Goal: Task Accomplishment & Management: Complete application form

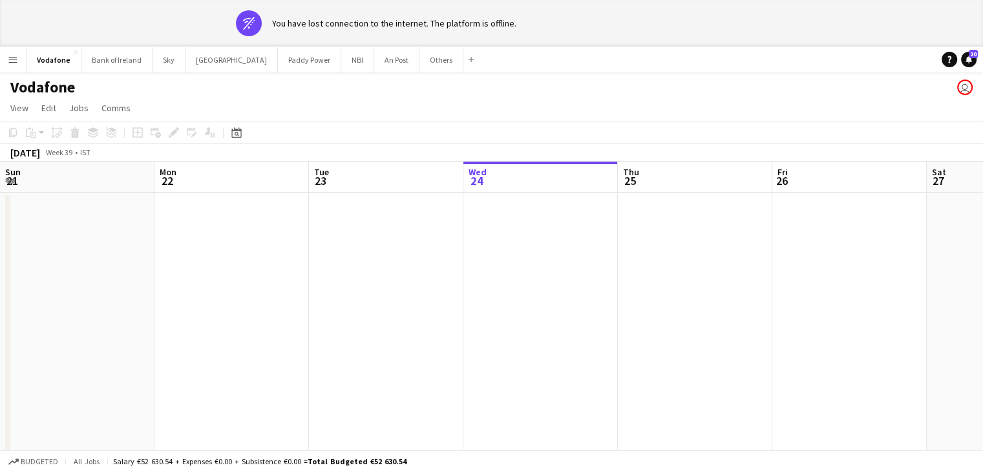
scroll to position [0, 309]
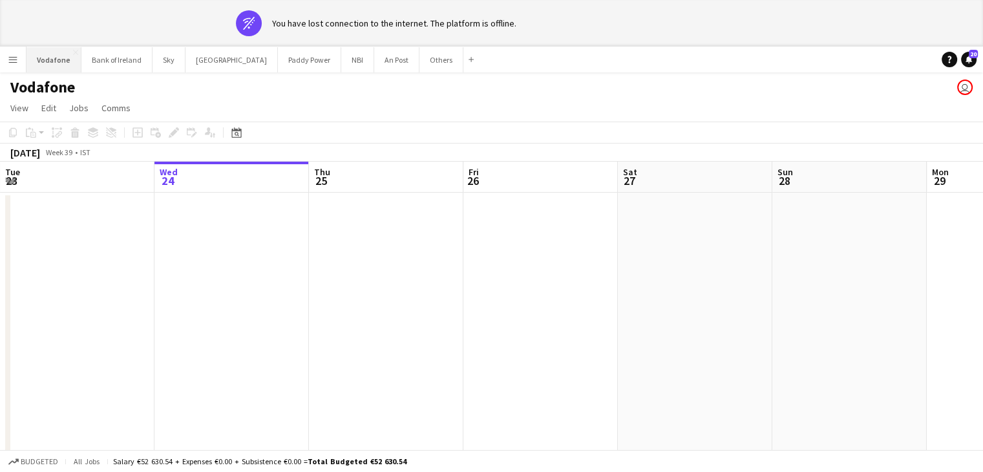
click at [58, 70] on button "Vodafone Close" at bounding box center [53, 59] width 55 height 25
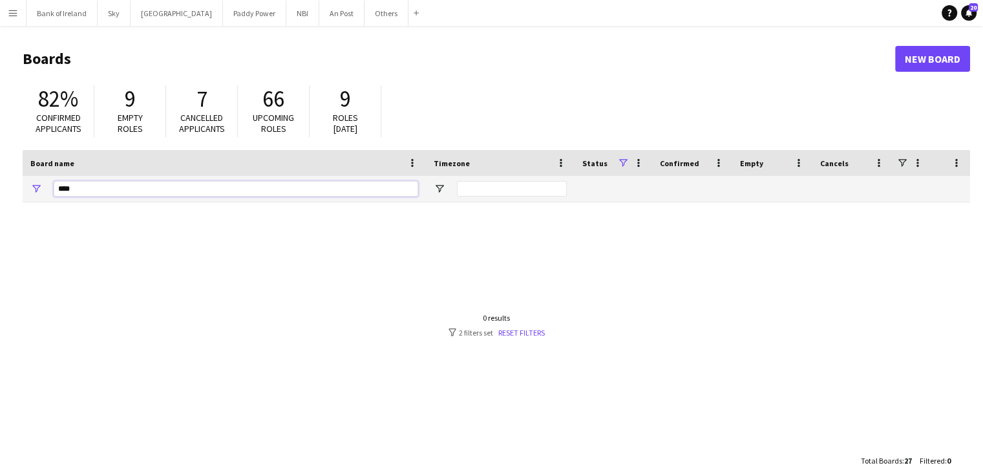
click at [107, 189] on input "****" at bounding box center [236, 189] width 364 height 16
type input "*"
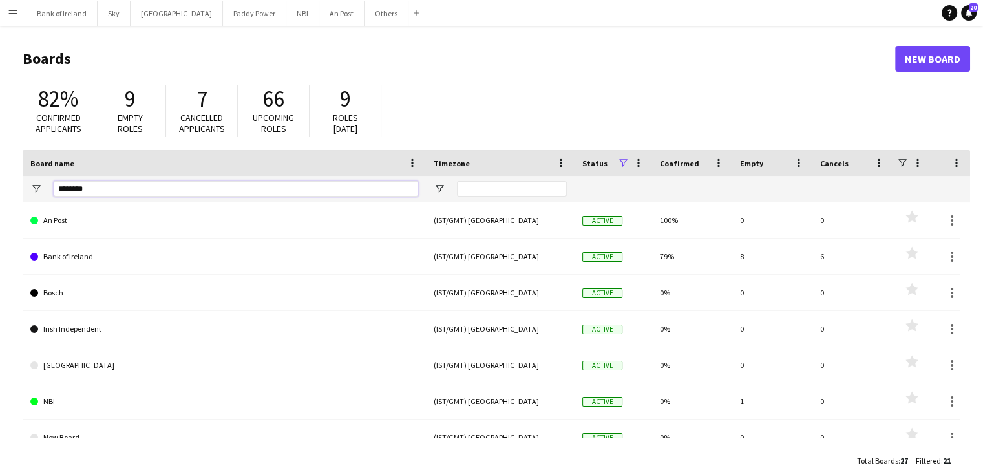
type input "********"
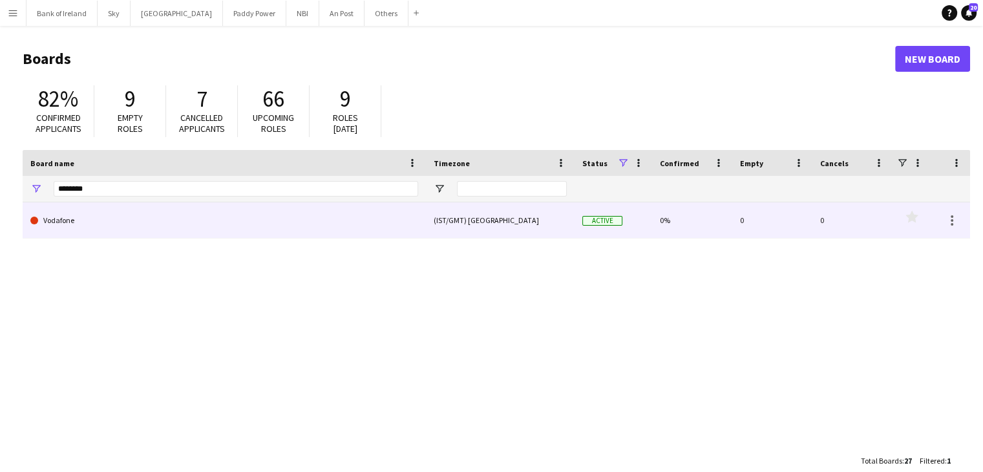
click at [110, 220] on link "Vodafone" at bounding box center [224, 220] width 388 height 36
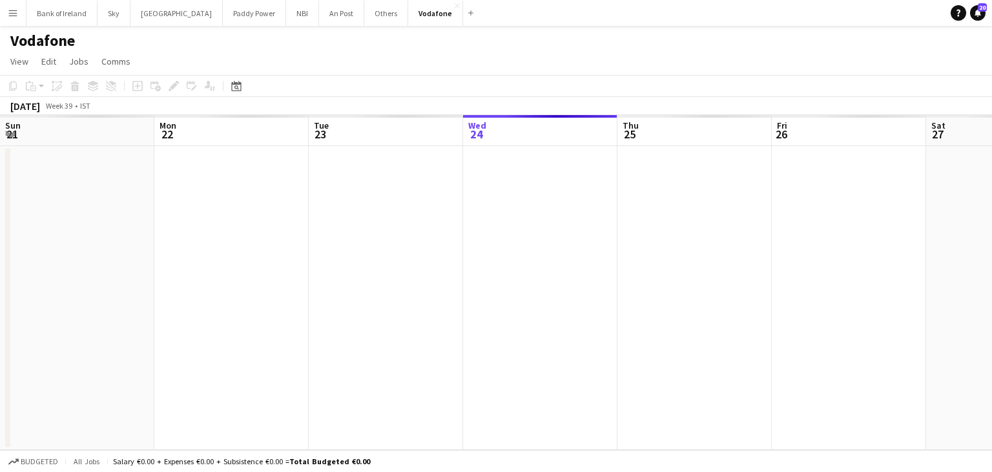
scroll to position [0, 309]
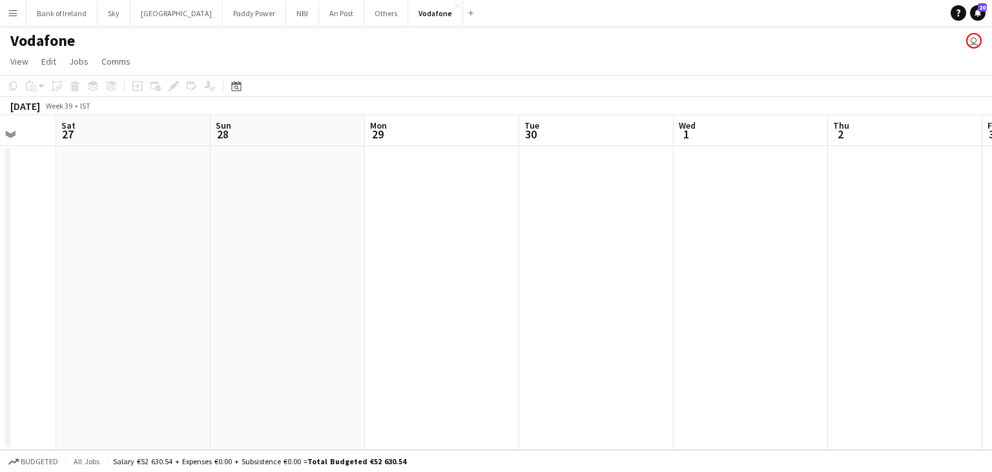
drag, startPoint x: 340, startPoint y: 388, endPoint x: 104, endPoint y: 417, distance: 238.2
click at [104, 417] on app-calendar-viewport "Tue 23 Wed 24 Thu 25 Fri 26 Sat 27 Sun 28 Mon 29 Tue 30 Wed 1 Thu 2 Fri 3 Sat 4" at bounding box center [496, 282] width 992 height 335
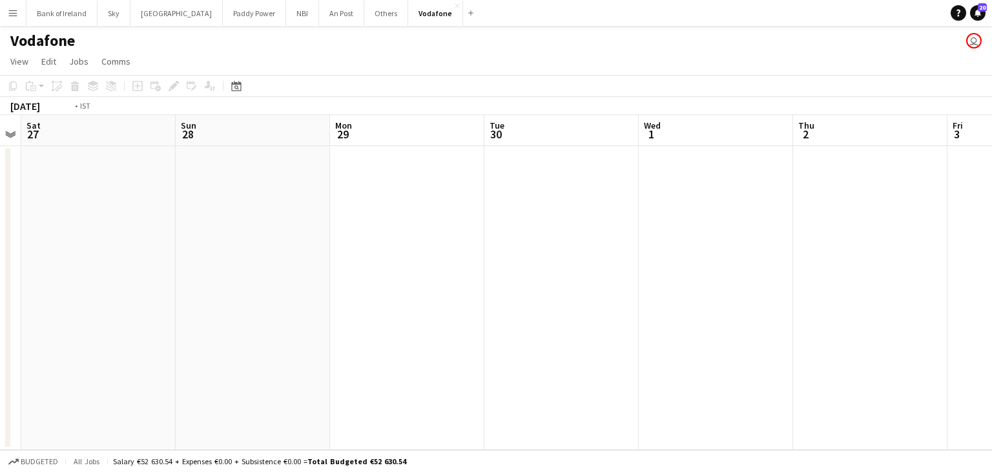
drag, startPoint x: 623, startPoint y: 265, endPoint x: 8, endPoint y: 377, distance: 624.4
click at [3, 377] on app-calendar-viewport "Wed 24 Thu 25 Fri 26 Sat 27 Sun 28 Mon 29 Tue 30 Wed 1 Thu 2 Fri 3 Sat 4 Sun 5" at bounding box center [496, 282] width 992 height 335
drag, startPoint x: 716, startPoint y: 244, endPoint x: 104, endPoint y: 333, distance: 618.2
click at [104, 333] on app-calendar-viewport "Thu 2 Fri 3 Sat 4 Sun 5 Mon 6 Tue 7 Wed 8 Thu 9 Fri 10 Sat 11 Sun 12 Mon 13" at bounding box center [496, 282] width 992 height 335
drag, startPoint x: 634, startPoint y: 272, endPoint x: 406, endPoint y: 315, distance: 232.0
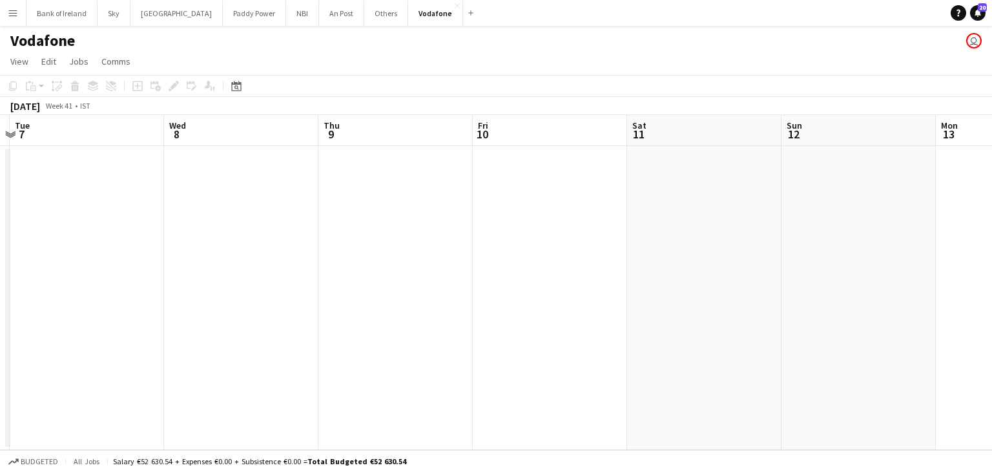
click at [406, 315] on app-calendar-viewport "Sat 4 Sun 5 Mon 6 Tue 7 Wed 8 Thu 9 Fri 10 Sat 11 Sun 12 Mon 13 Tue 14 Wed 15" at bounding box center [496, 282] width 992 height 335
click at [362, 276] on app-calendar-viewport "Sat 4 Sun 5 Mon 6 Tue 7 Wed 8 Thu 9 Fri 10 Sat 11 Sun 12 Mon 13 Tue 14 Wed 15" at bounding box center [496, 282] width 992 height 335
click at [352, 260] on app-date-cell at bounding box center [385, 298] width 154 height 304
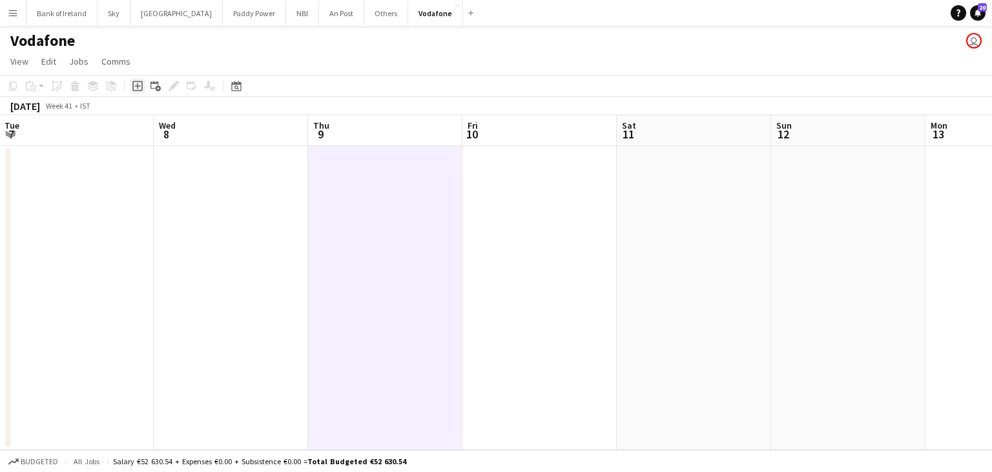
click at [137, 88] on icon at bounding box center [137, 86] width 6 height 6
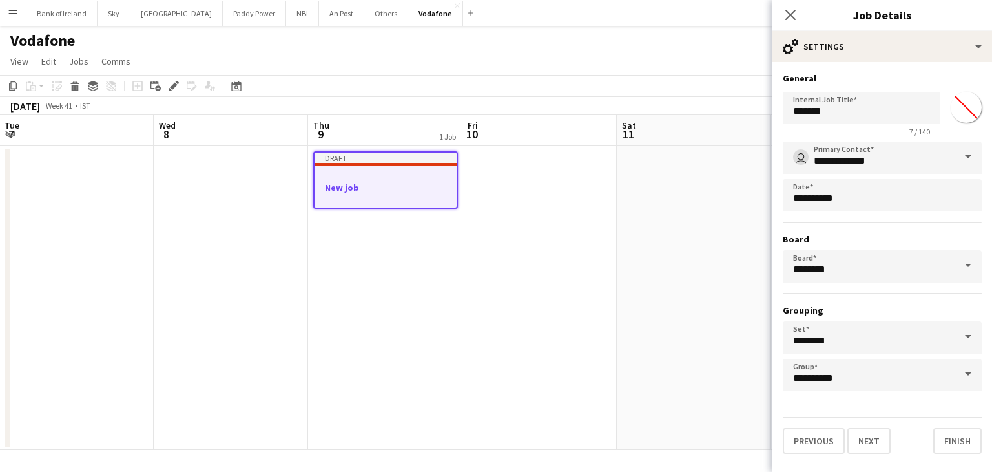
click at [845, 127] on div "7 / 140" at bounding box center [862, 132] width 158 height 10
click at [839, 120] on input "*******" at bounding box center [862, 108] width 158 height 32
click at [837, 120] on input "*******" at bounding box center [862, 108] width 158 height 32
click at [837, 116] on input "*******" at bounding box center [862, 108] width 158 height 32
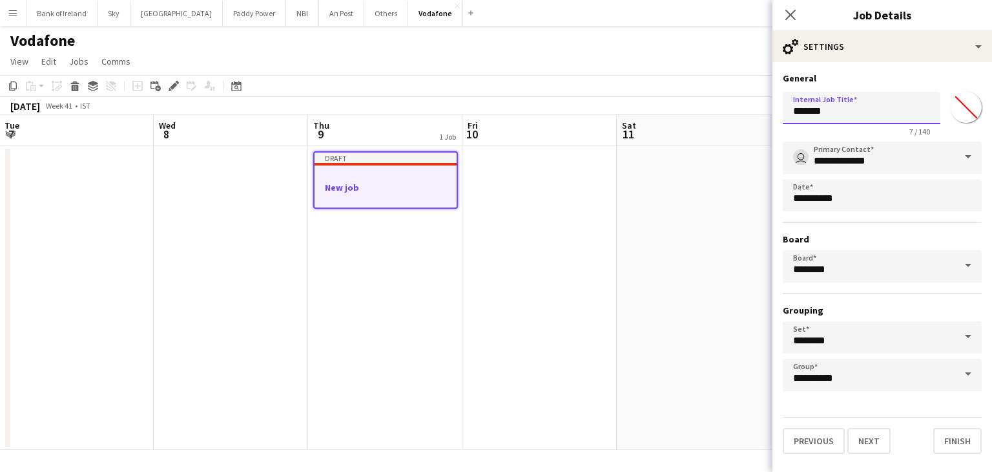
click at [837, 116] on input "*******" at bounding box center [862, 108] width 158 height 32
type input "**********"
click at [863, 434] on button "Next" at bounding box center [869, 441] width 43 height 26
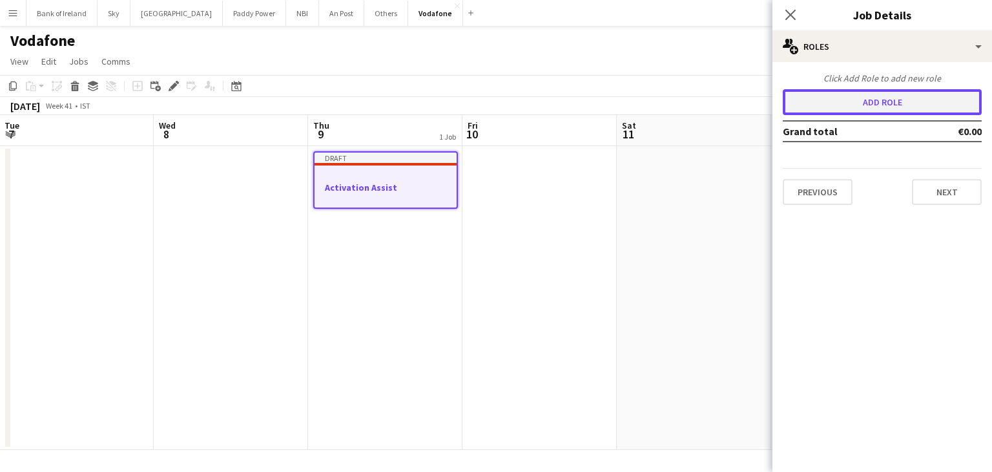
click at [846, 107] on button "Add role" at bounding box center [882, 102] width 199 height 26
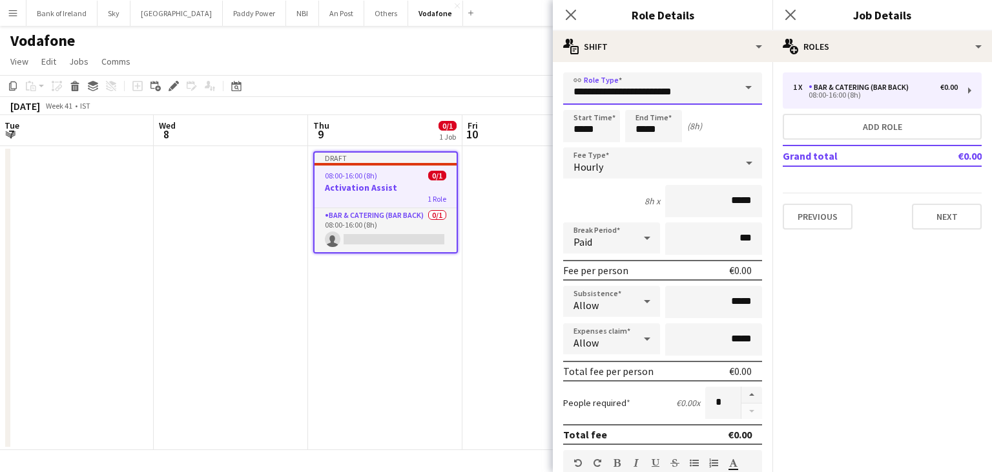
click at [719, 89] on input "**********" at bounding box center [662, 88] width 199 height 32
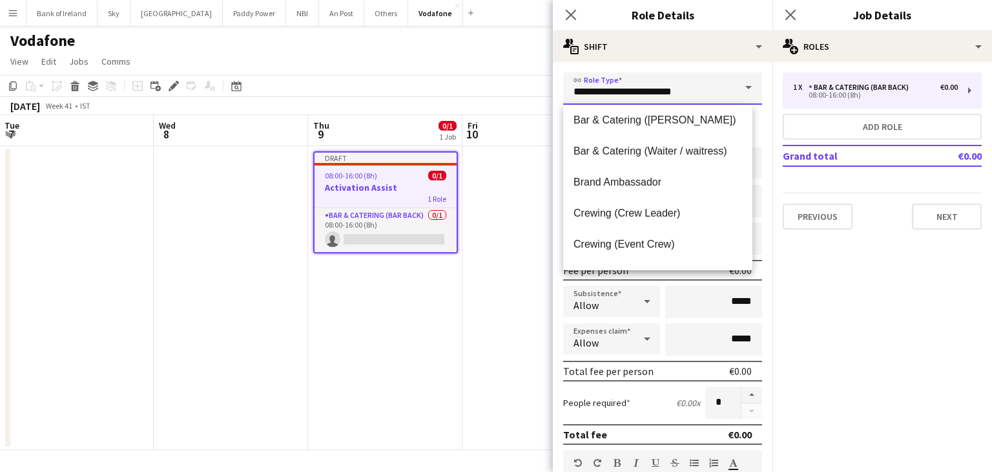
scroll to position [194, 0]
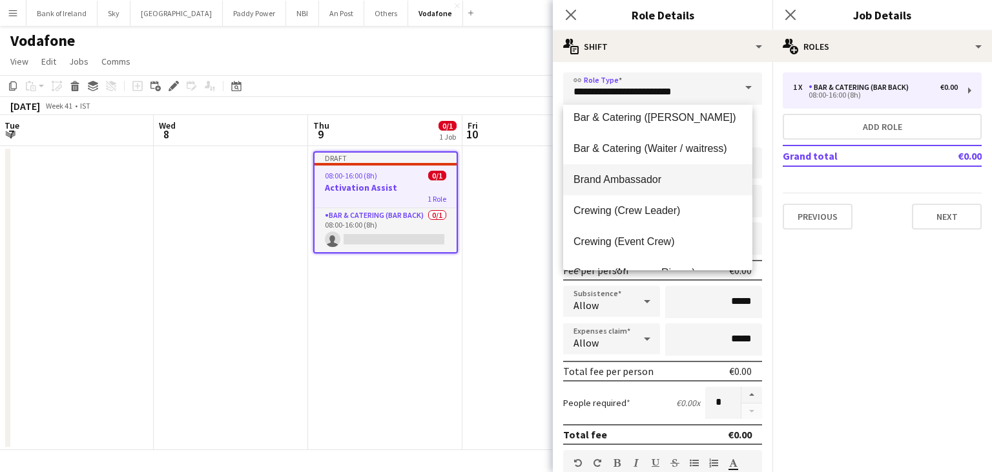
click at [666, 189] on mat-option "Brand Ambassador" at bounding box center [657, 179] width 189 height 31
type input "**********"
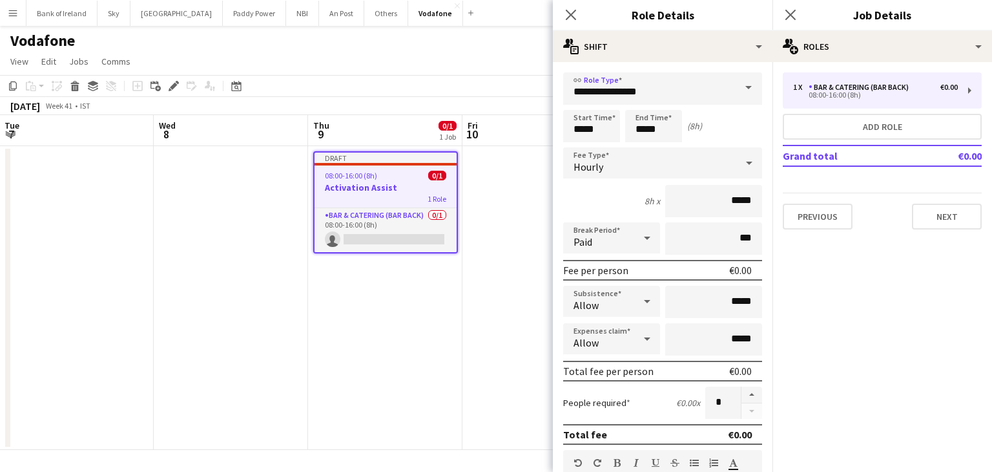
click at [743, 382] on form "**********" at bounding box center [663, 473] width 220 height 803
click at [742, 387] on button "button" at bounding box center [752, 394] width 21 height 17
type input "*"
click at [580, 124] on input "*****" at bounding box center [591, 126] width 57 height 32
click at [581, 104] on div at bounding box center [579, 103] width 26 height 13
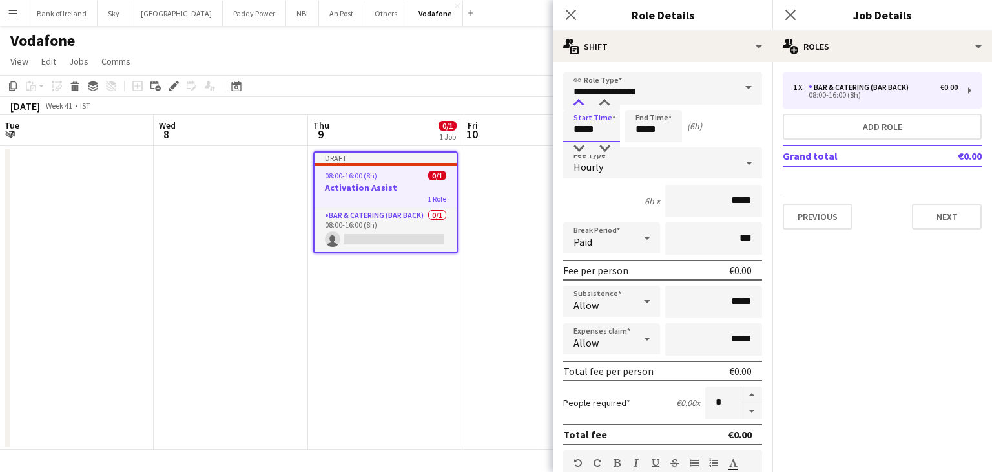
click at [581, 104] on div at bounding box center [579, 103] width 26 height 13
click at [582, 104] on div at bounding box center [579, 103] width 26 height 13
click at [583, 105] on div at bounding box center [579, 103] width 26 height 13
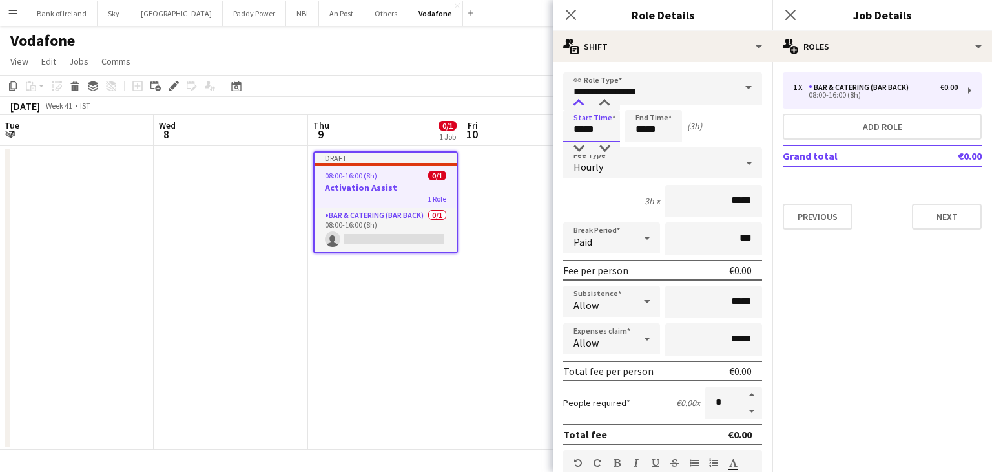
click at [583, 105] on div at bounding box center [579, 103] width 26 height 13
type input "*****"
click at [583, 105] on div at bounding box center [579, 103] width 26 height 13
click at [636, 132] on input "*****" at bounding box center [653, 126] width 57 height 32
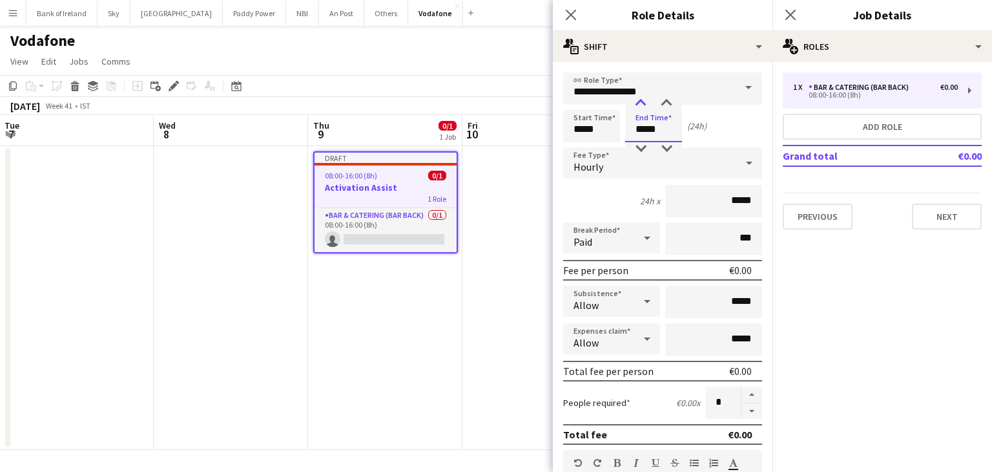
click at [636, 101] on div at bounding box center [641, 103] width 26 height 13
type input "*****"
click at [636, 101] on div at bounding box center [641, 103] width 26 height 13
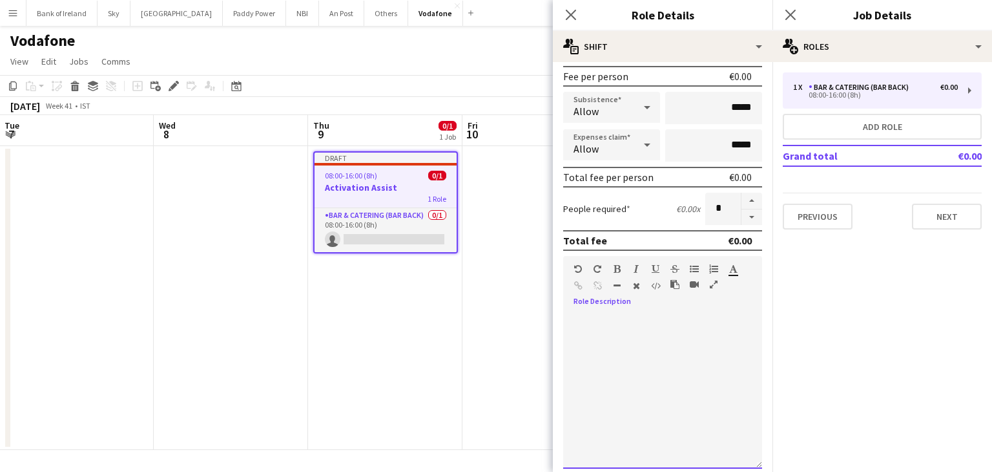
click at [612, 346] on div at bounding box center [662, 390] width 199 height 155
drag, startPoint x: 645, startPoint y: 309, endPoint x: 637, endPoint y: 332, distance: 23.9
drag, startPoint x: 637, startPoint y: 332, endPoint x: 625, endPoint y: 342, distance: 15.1
click at [625, 342] on div at bounding box center [662, 390] width 199 height 155
paste div
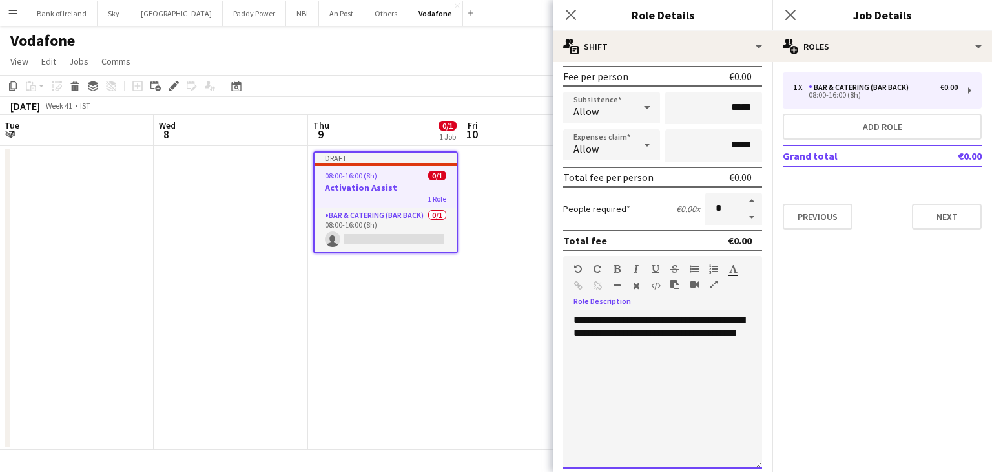
click at [578, 315] on span "**********" at bounding box center [659, 326] width 171 height 23
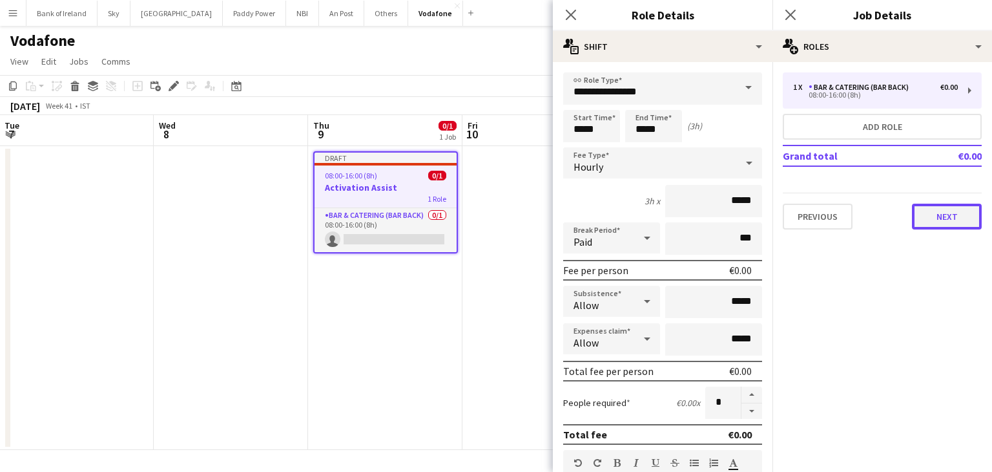
click at [939, 203] on button "Next" at bounding box center [947, 216] width 70 height 26
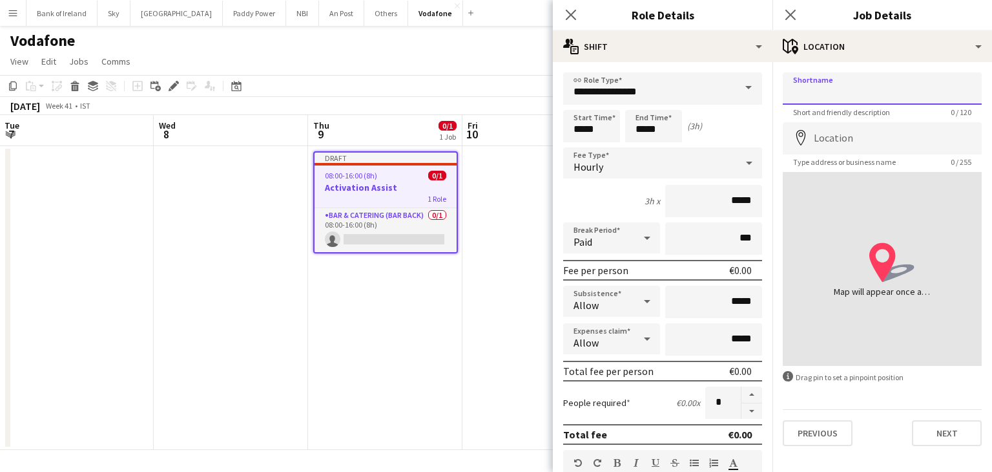
click at [867, 89] on input "Shortname" at bounding box center [882, 88] width 199 height 32
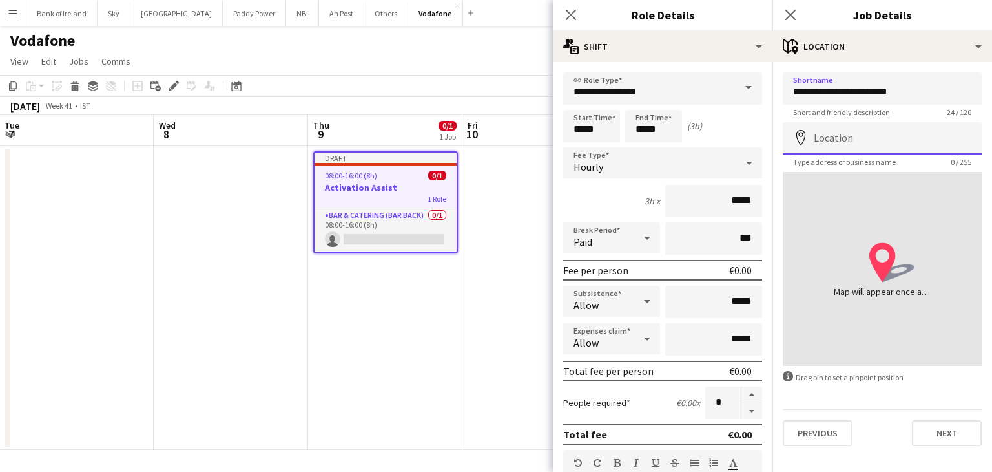
click at [848, 144] on input "Location" at bounding box center [882, 138] width 199 height 32
drag, startPoint x: 908, startPoint y: 89, endPoint x: 838, endPoint y: 95, distance: 70.1
click at [838, 95] on input "**********" at bounding box center [882, 88] width 199 height 32
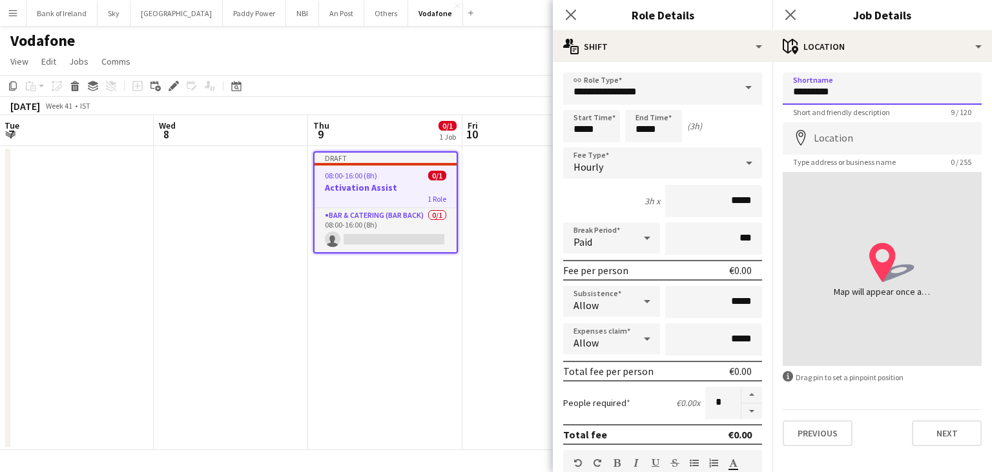
click at [793, 92] on input "*******" at bounding box center [882, 88] width 199 height 32
type input "**********"
click at [830, 145] on input "Location" at bounding box center [882, 138] width 199 height 32
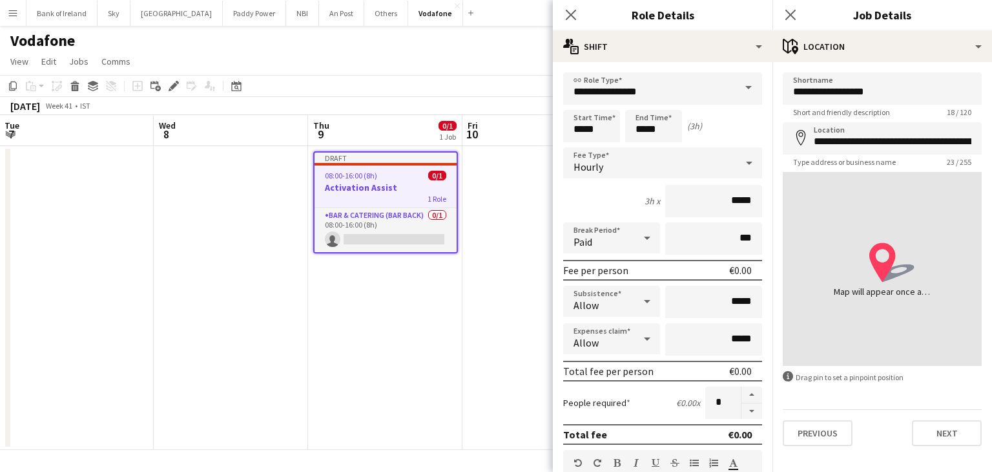
type input "**********"
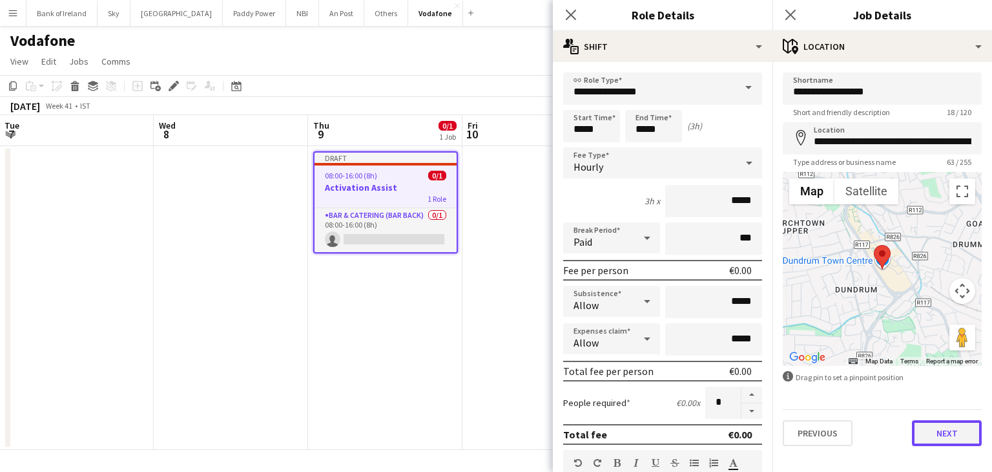
click at [950, 443] on button "Next" at bounding box center [947, 433] width 70 height 26
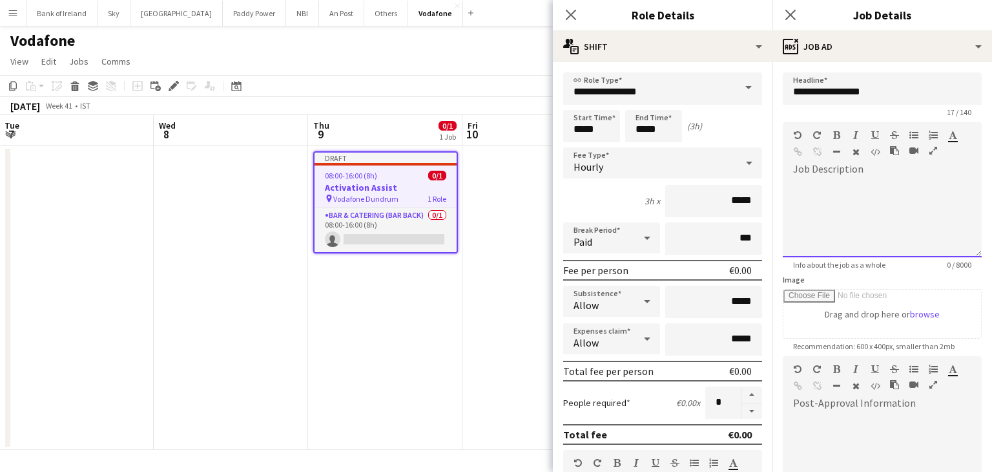
click at [852, 180] on div at bounding box center [882, 219] width 199 height 78
paste div
click at [797, 184] on span "**********" at bounding box center [878, 192] width 171 height 23
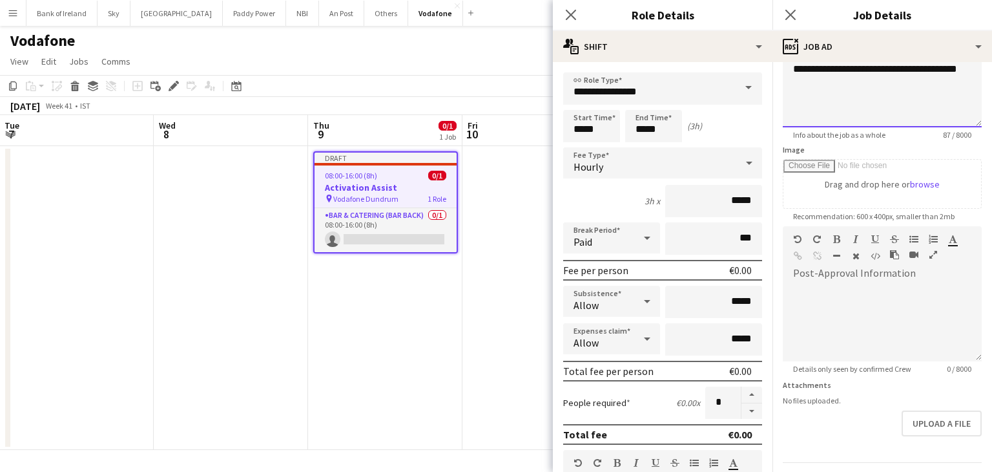
scroll to position [165, 0]
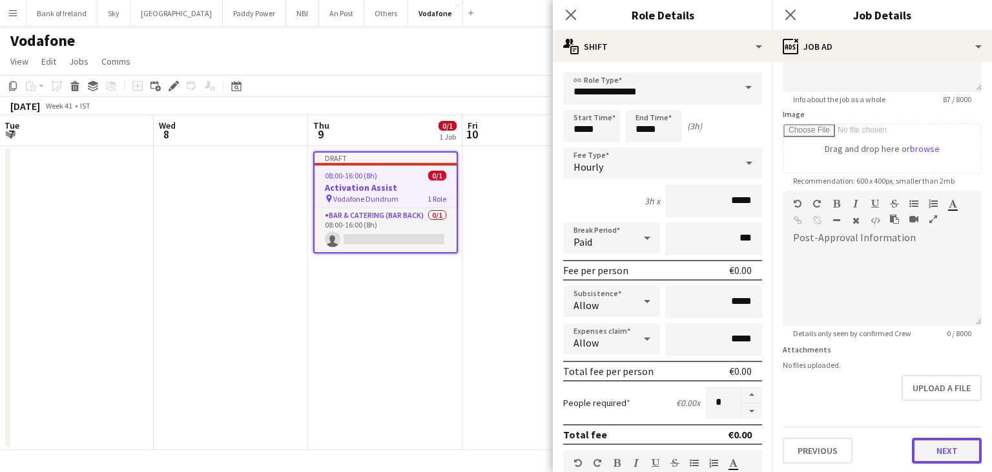
click at [929, 439] on button "Next" at bounding box center [947, 450] width 70 height 26
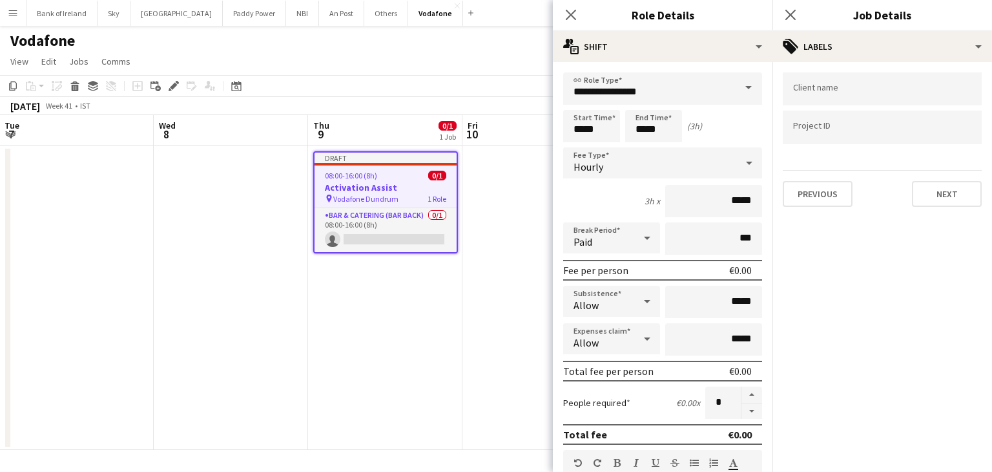
scroll to position [0, 0]
click at [857, 96] on div at bounding box center [882, 88] width 199 height 33
type input "********"
click at [867, 120] on div "vodafone" at bounding box center [882, 128] width 199 height 31
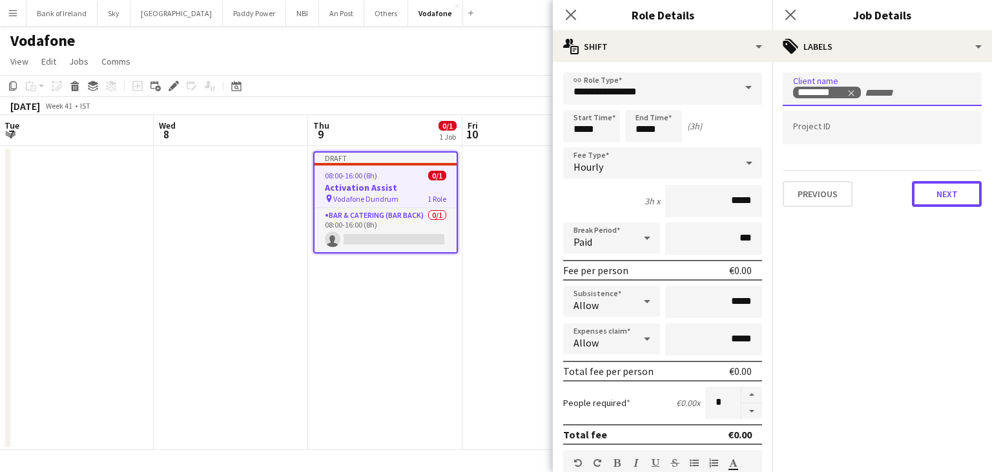
click at [943, 179] on div "Previous Next" at bounding box center [882, 188] width 199 height 37
click at [943, 182] on button "Next" at bounding box center [947, 194] width 70 height 26
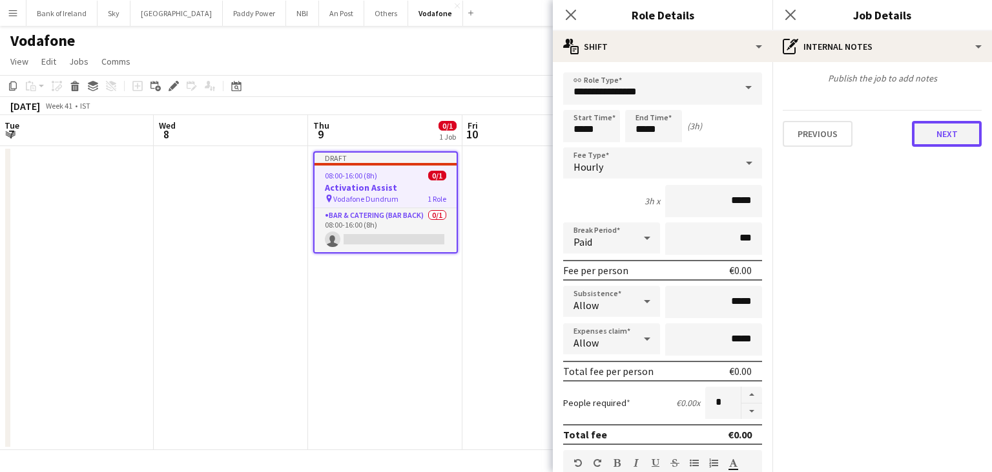
click at [938, 141] on button "Next" at bounding box center [947, 134] width 70 height 26
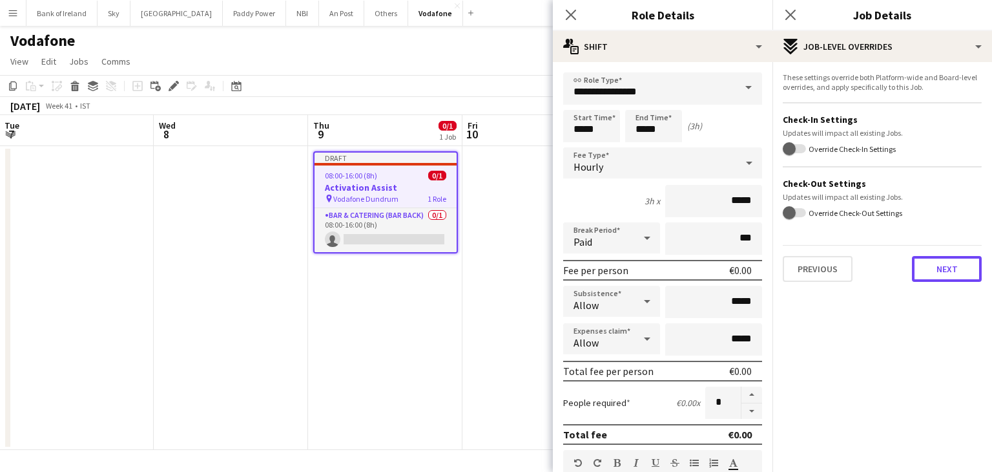
click at [937, 261] on button "Next" at bounding box center [947, 269] width 70 height 26
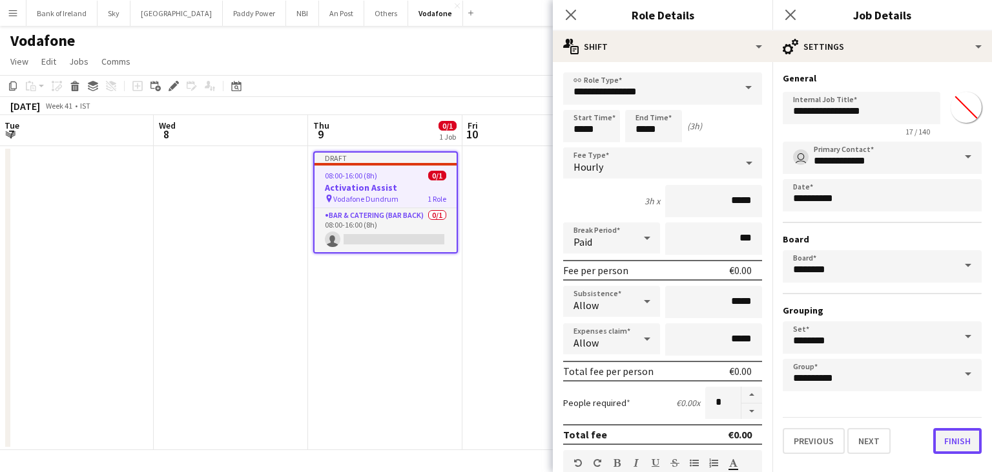
click at [972, 433] on button "Finish" at bounding box center [957, 441] width 48 height 26
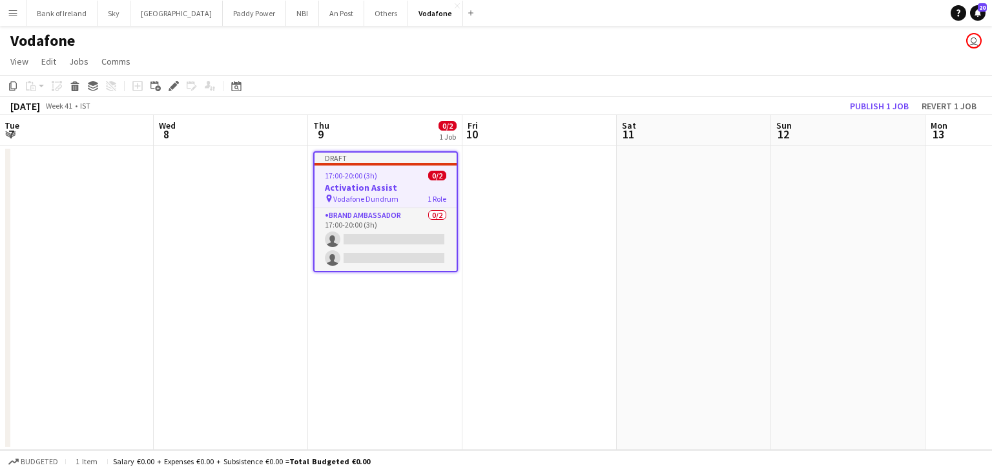
click at [488, 309] on app-date-cell at bounding box center [540, 298] width 154 height 304
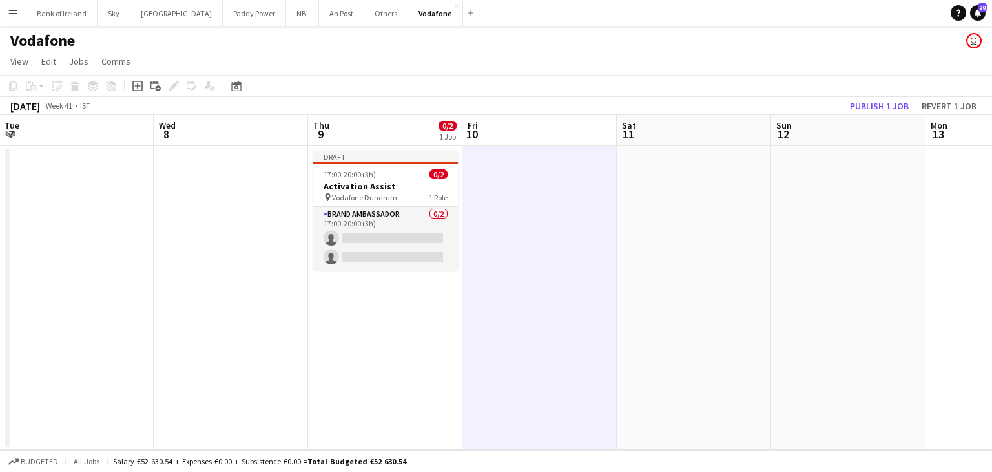
click at [384, 176] on div "17:00-20:00 (3h) 0/2" at bounding box center [385, 174] width 145 height 10
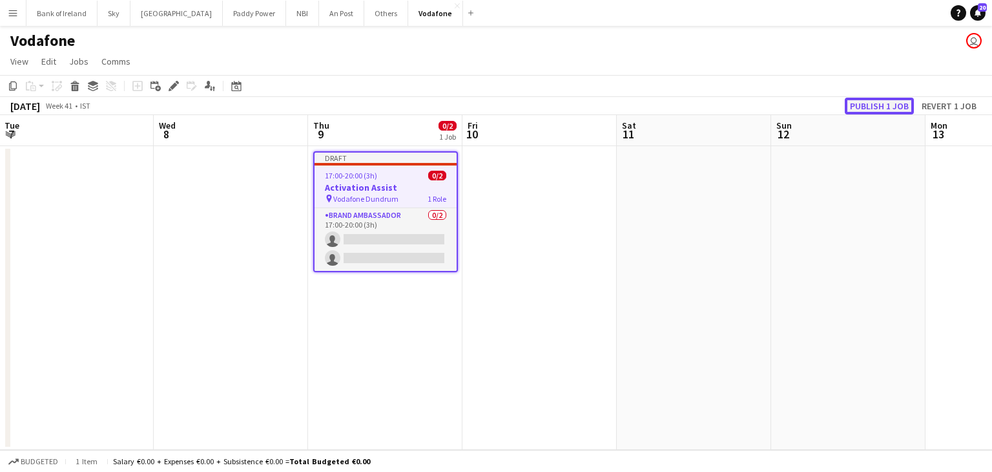
click at [875, 100] on button "Publish 1 job" at bounding box center [879, 106] width 69 height 17
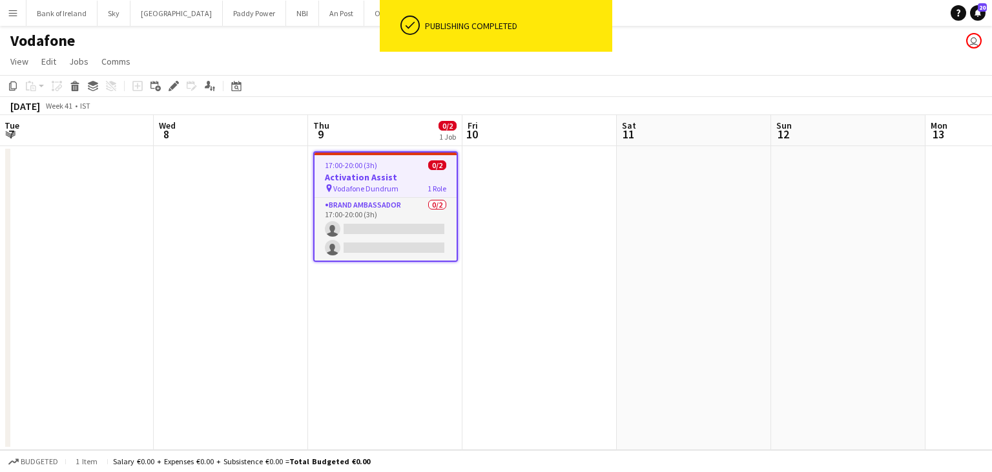
click at [275, 313] on app-date-cell at bounding box center [231, 298] width 154 height 304
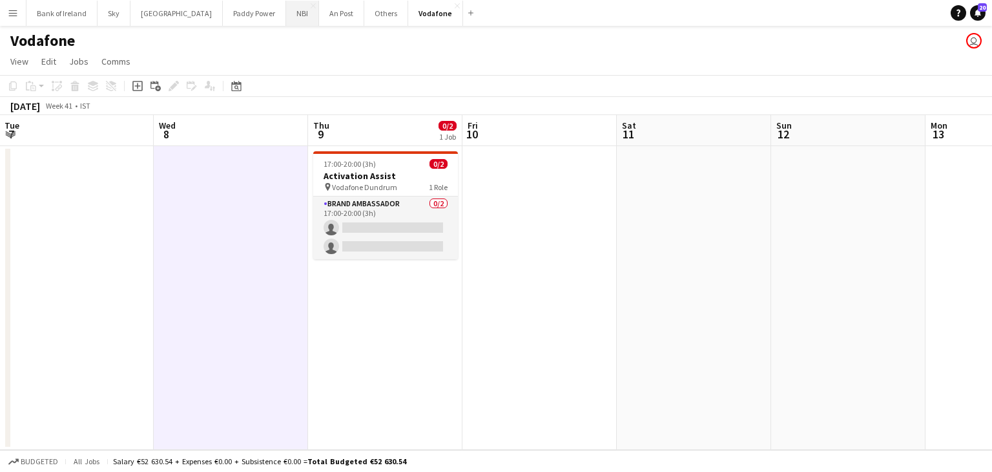
click at [286, 14] on button "NBI Close" at bounding box center [302, 13] width 33 height 25
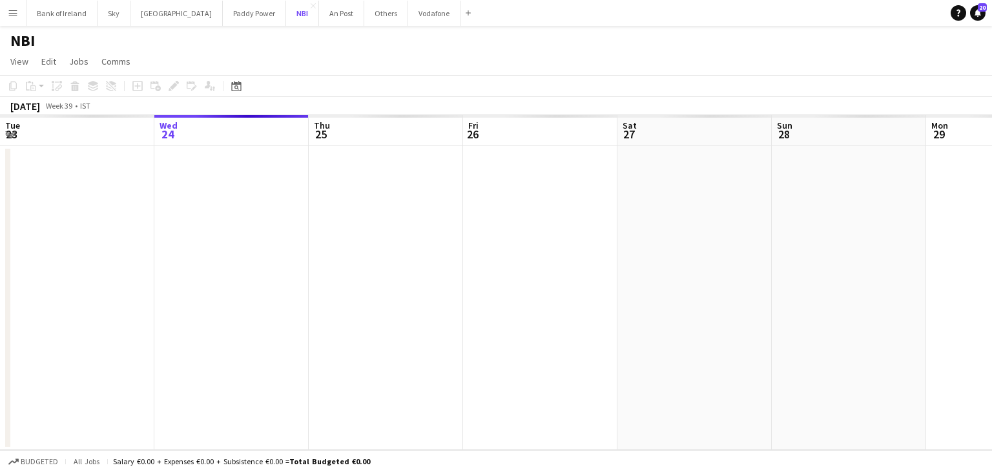
scroll to position [0, 390]
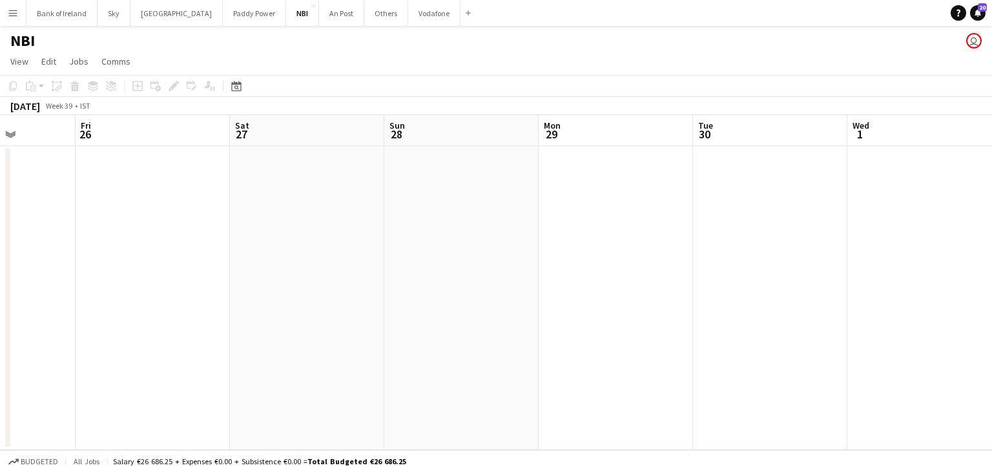
drag, startPoint x: 402, startPoint y: 291, endPoint x: 165, endPoint y: 306, distance: 237.5
click at [165, 306] on app-calendar-viewport "Tue 23 Wed 24 Thu 25 Fri 26 Sat 27 Sun 28 Mon 29 Tue 30 Wed 1 Thu 2 Fri 3 Sat 4" at bounding box center [496, 282] width 992 height 335
drag, startPoint x: 235, startPoint y: 262, endPoint x: 654, endPoint y: 161, distance: 430.6
click at [651, 161] on app-calendar-viewport "Tue 23 Wed 24 Thu 25 Fri 26 Sat 27 Sun 28 Mon 29 Tue 30 Wed 1 Thu 2 Fri 3 Sat 4" at bounding box center [496, 282] width 992 height 335
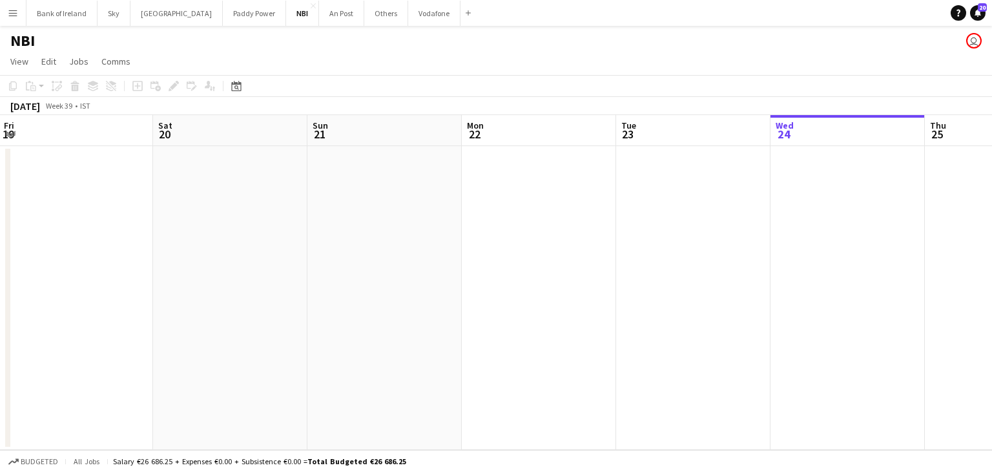
drag, startPoint x: 456, startPoint y: 176, endPoint x: 795, endPoint y: 176, distance: 338.5
click at [795, 176] on app-calendar-viewport "Wed 17 Thu 18 3/4 1 Job Fri 19 Sat 20 Sun 21 Mon 22 Tue 23 Wed 24 Thu 25 Fri 26…" at bounding box center [496, 282] width 992 height 335
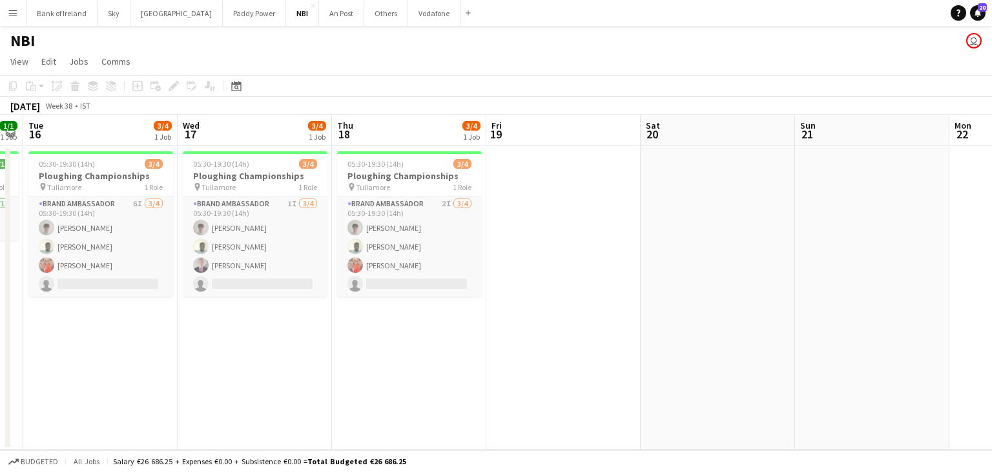
drag, startPoint x: 337, startPoint y: 231, endPoint x: 782, endPoint y: 187, distance: 447.3
click at [782, 187] on app-calendar-viewport "Sun 14 Mon 15 1/1 1 Job Tue 16 3/4 1 Job Wed 17 3/4 1 Job Thu 18 3/4 1 Job Fri …" at bounding box center [496, 282] width 992 height 335
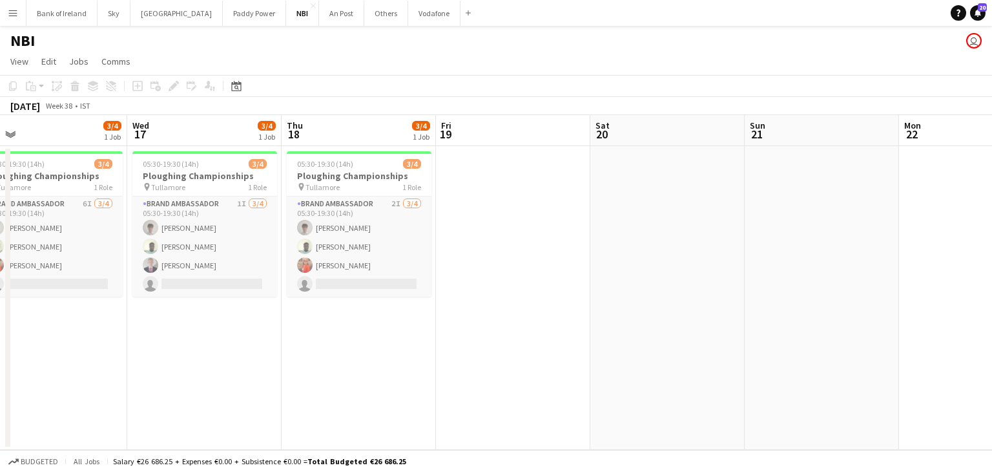
scroll to position [0, 349]
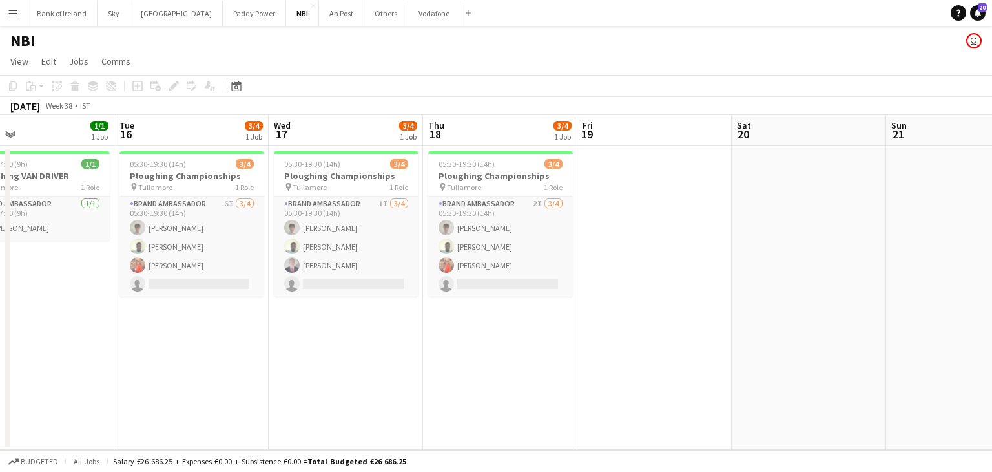
drag, startPoint x: 234, startPoint y: 364, endPoint x: 375, endPoint y: 337, distance: 143.5
click at [375, 337] on app-calendar-viewport "Sat 13 Sun 14 Mon 15 1/1 1 Job Tue 16 3/4 1 Job Wed 17 3/4 1 Job Thu 18 3/4 1 J…" at bounding box center [496, 282] width 992 height 335
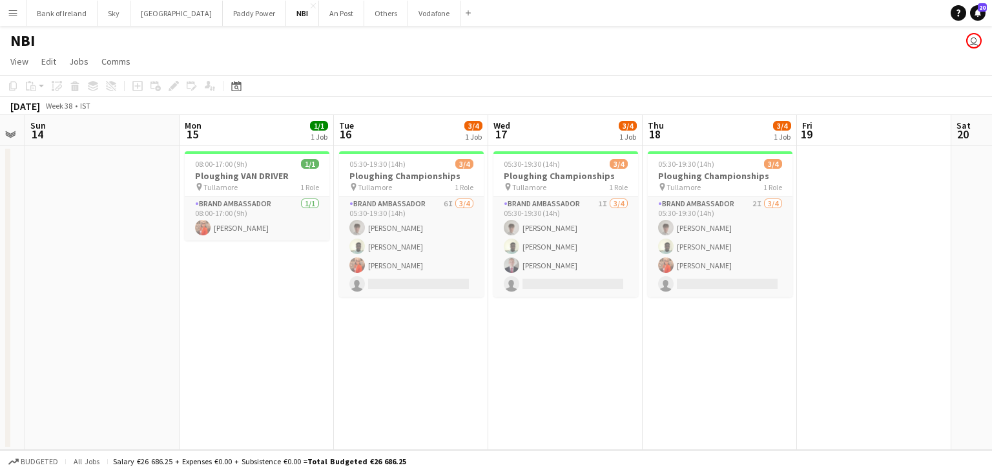
scroll to position [0, 264]
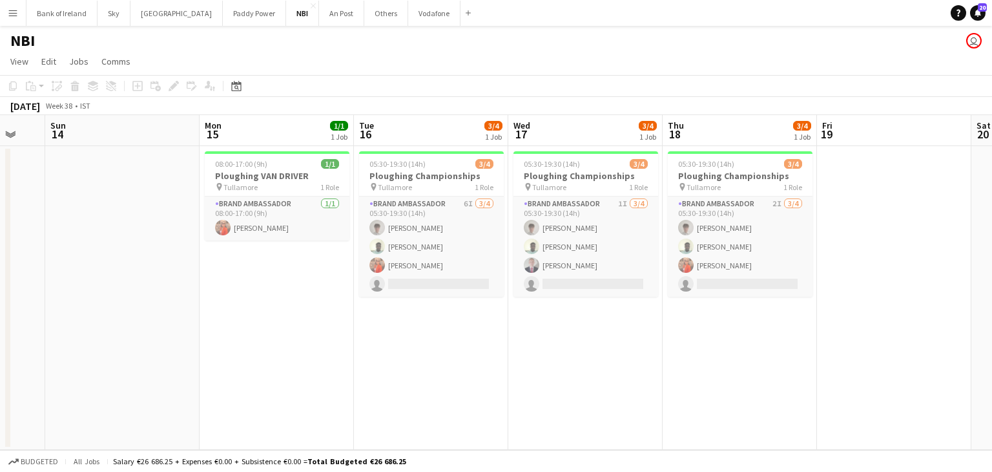
drag, startPoint x: 444, startPoint y: 335, endPoint x: 668, endPoint y: 319, distance: 224.7
click at [668, 319] on app-calendar-viewport "Fri 12 Sat 13 Sun 14 Mon 15 1/1 1 Job Tue 16 3/4 1 Job Wed 17 3/4 1 Job Thu 18 …" at bounding box center [496, 282] width 992 height 335
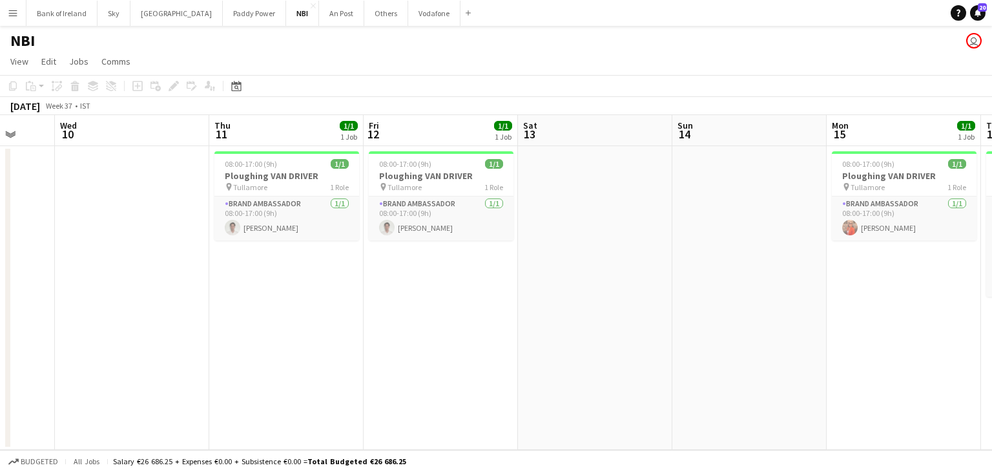
scroll to position [0, 395]
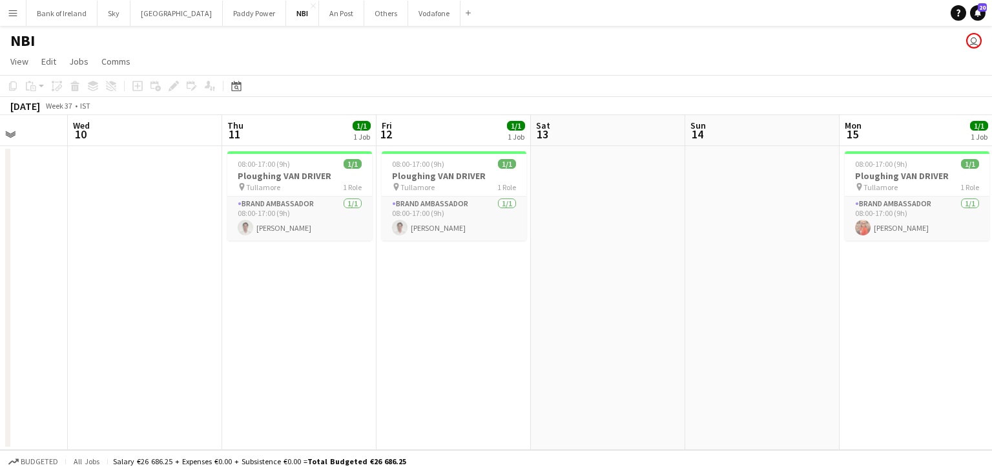
drag, startPoint x: 181, startPoint y: 277, endPoint x: 821, endPoint y: 293, distance: 640.4
click at [821, 293] on app-calendar-viewport "Sun 7 Mon 8 Tue 9 Wed 10 Thu 11 1/1 1 Job Fri 12 1/1 1 Job Sat 13 Sun 14 Mon 15…" at bounding box center [496, 282] width 992 height 335
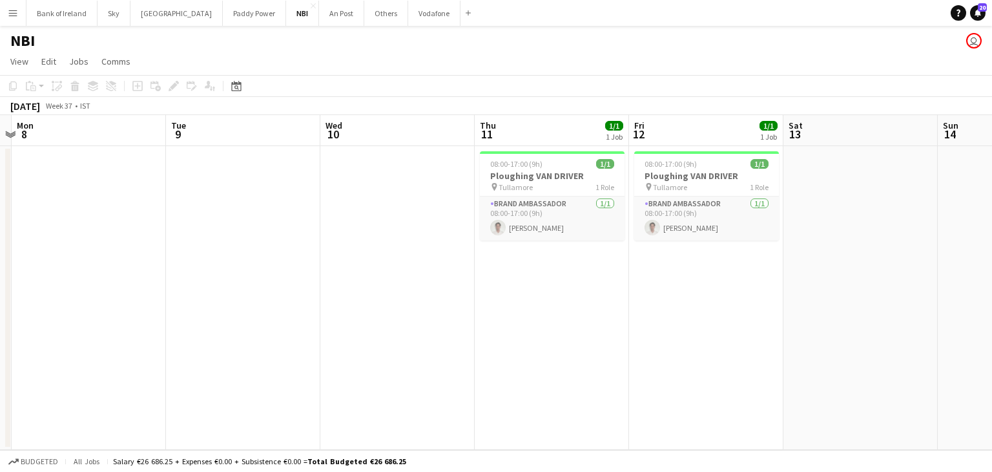
scroll to position [0, 332]
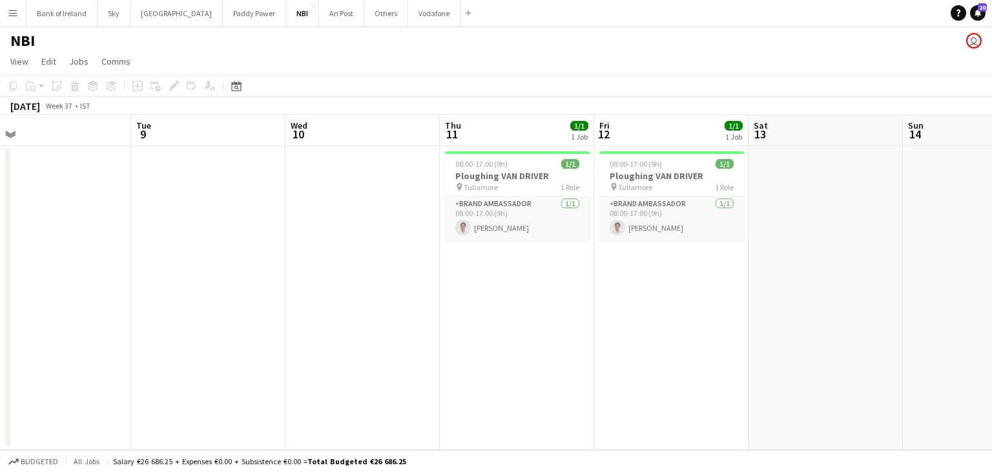
drag, startPoint x: 169, startPoint y: 284, endPoint x: 386, endPoint y: 276, distance: 217.8
click at [386, 276] on app-calendar-viewport "Sat 6 Sun 7 Mon 8 Tue 9 Wed 10 Thu 11 1/1 1 Job Fri 12 1/1 1 Job Sat 13 Sun 14 …" at bounding box center [496, 282] width 992 height 335
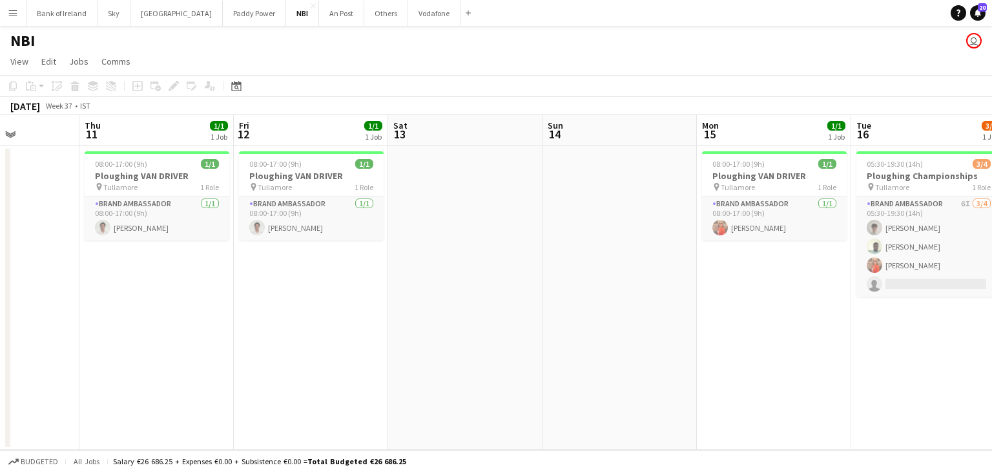
scroll to position [0, 411]
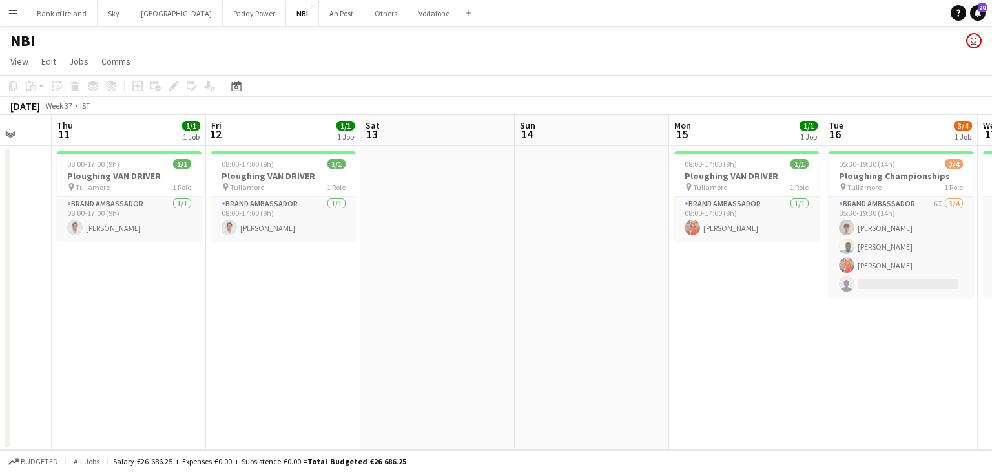
drag, startPoint x: 811, startPoint y: 388, endPoint x: 430, endPoint y: 401, distance: 381.4
click at [430, 401] on app-calendar-viewport "Mon 8 Tue 9 Wed 10 Thu 11 1/1 1 Job Fri 12 1/1 1 Job Sat 13 Sun 14 Mon 15 1/1 1…" at bounding box center [496, 282] width 992 height 335
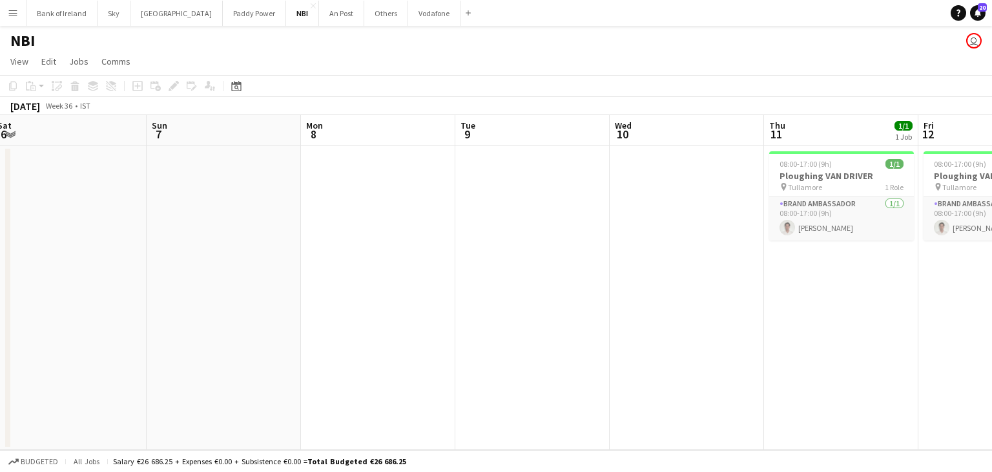
drag, startPoint x: 279, startPoint y: 281, endPoint x: 992, endPoint y: 269, distance: 712.6
click at [992, 269] on app-calendar-viewport "Thu 4 Fri 5 Sat 6 Sun 7 Mon 8 Tue 9 Wed 10 Thu 11 1/1 1 Job Fri 12 1/1 1 Job Sa…" at bounding box center [496, 282] width 992 height 335
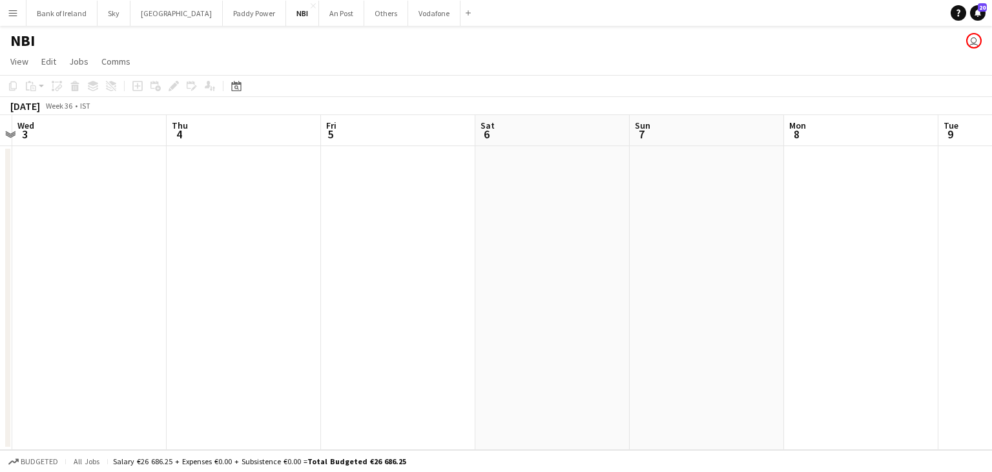
drag, startPoint x: 415, startPoint y: 236, endPoint x: 902, endPoint y: 275, distance: 488.7
click at [899, 276] on app-calendar-viewport "Mon 1 Tue 2 Wed 3 Thu 4 Fri 5 Sat 6 Sun 7 Mon 8 Tue 9 Wed 10 Thu 11 1/1 1 Job F…" at bounding box center [496, 282] width 992 height 335
drag, startPoint x: 437, startPoint y: 238, endPoint x: 469, endPoint y: 253, distance: 35.6
click at [276, 264] on app-calendar-viewport "Sun 31 Mon 1 Tue 2 Wed 3 Thu 4 Fri 5 Sat 6 Sun 7 Mon 8 Tue 9 Wed 10 Thu 11 1/1 …" at bounding box center [496, 282] width 992 height 335
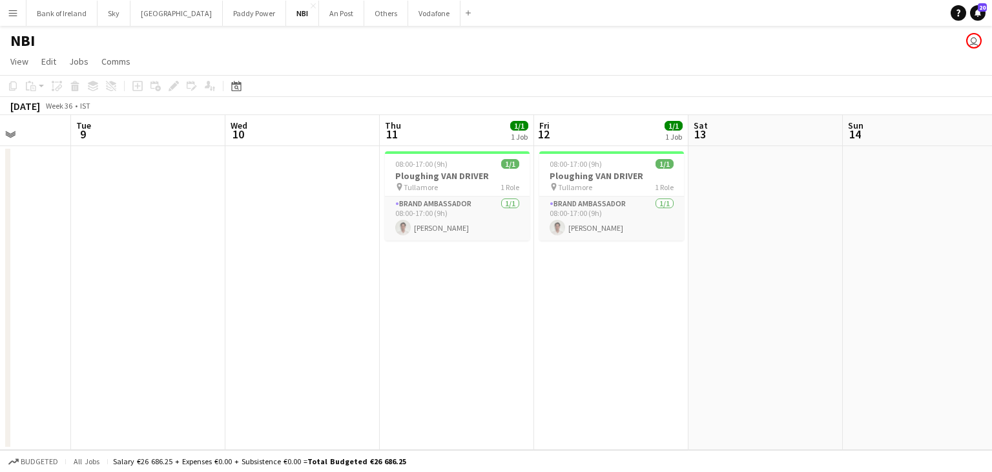
drag, startPoint x: 669, startPoint y: 289, endPoint x: 0, endPoint y: 293, distance: 669.3
click at [0, 293] on app-calendar-viewport "Fri 5 Sat 6 Sun 7 Mon 8 Tue 9 Wed 10 Thu 11 1/1 1 Job Fri 12 1/1 1 Job Sat 13 S…" at bounding box center [496, 282] width 992 height 335
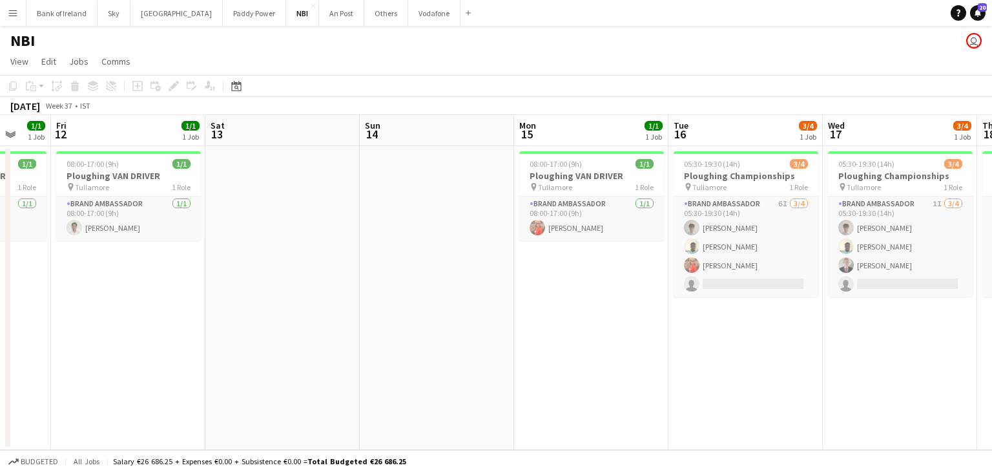
drag, startPoint x: 674, startPoint y: 302, endPoint x: 191, endPoint y: 307, distance: 483.2
click at [191, 307] on app-calendar-viewport "Tue 9 Wed 10 Thu 11 1/1 1 Job Fri 12 1/1 1 Job Sat 13 Sun 14 Mon 15 1/1 1 Job T…" at bounding box center [496, 282] width 992 height 335
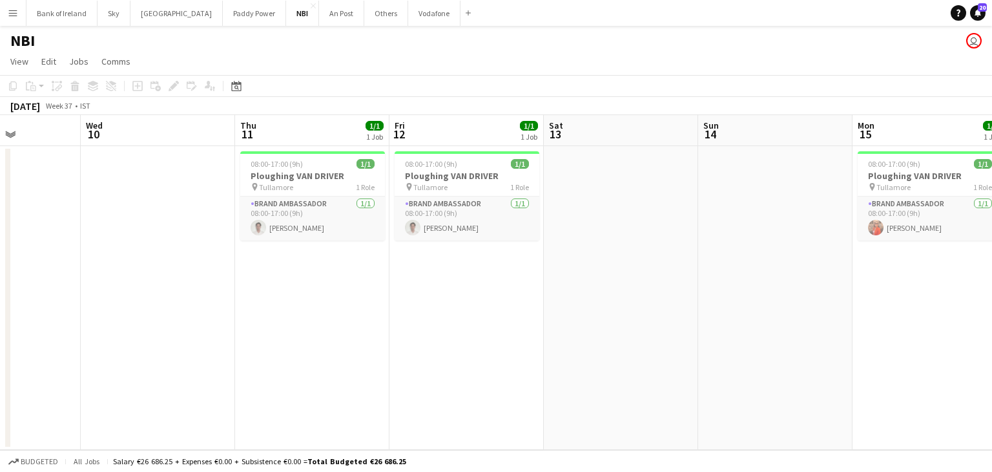
scroll to position [0, 388]
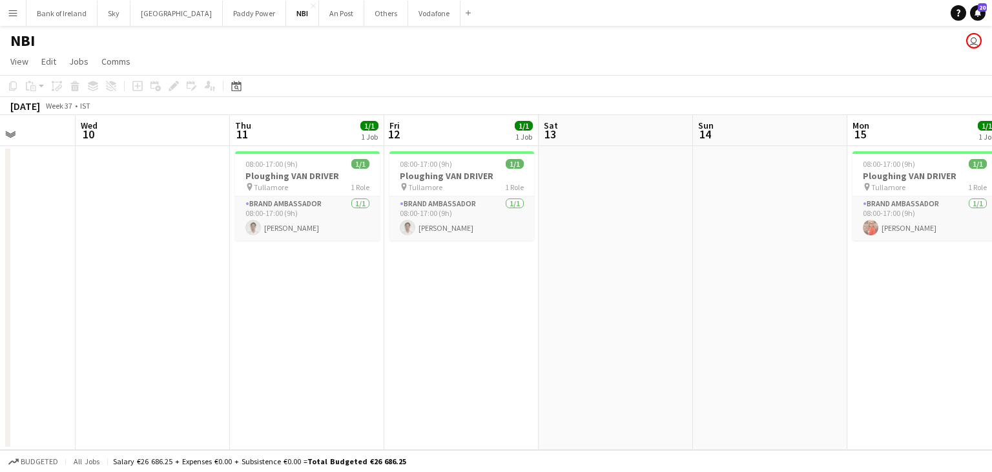
drag, startPoint x: 231, startPoint y: 282, endPoint x: 762, endPoint y: 257, distance: 532.2
click at [762, 257] on app-calendar-viewport "Sun 7 Mon 8 Tue 9 Wed 10 Thu 11 1/1 1 Job Fri 12 1/1 1 Job Sat 13 Sun 14 Mon 15…" at bounding box center [496, 282] width 992 height 335
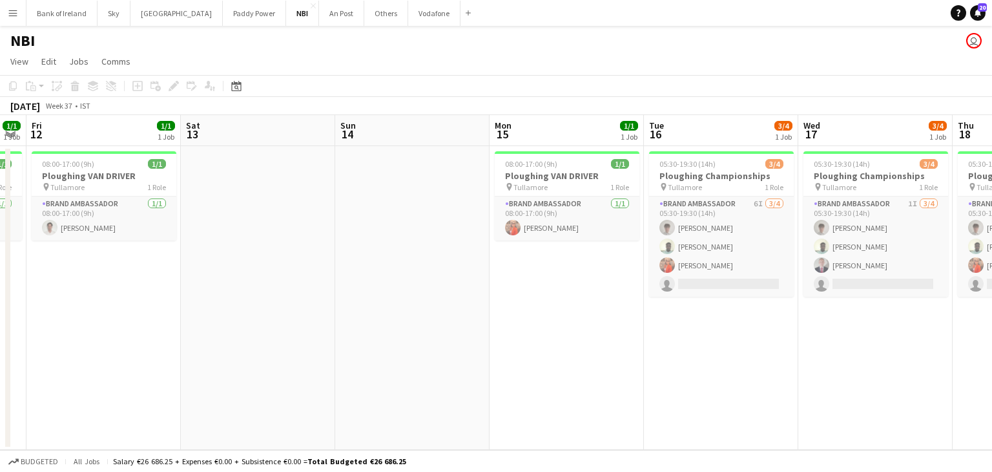
scroll to position [0, 475]
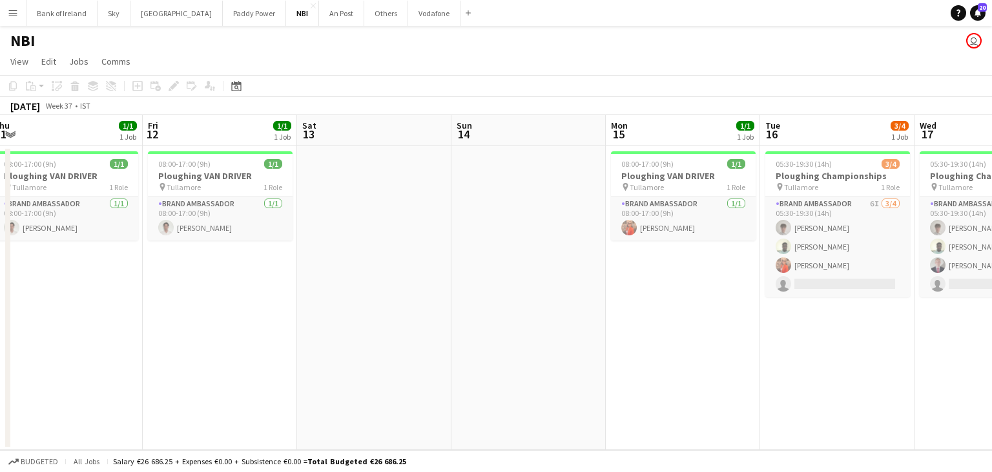
drag, startPoint x: 808, startPoint y: 303, endPoint x: 567, endPoint y: 351, distance: 245.7
click at [567, 351] on app-calendar-viewport "Mon 8 Tue 9 Wed 10 Thu 11 1/1 1 Job Fri 12 1/1 1 Job Sat 13 Sun 14 Mon 15 1/1 1…" at bounding box center [496, 282] width 992 height 335
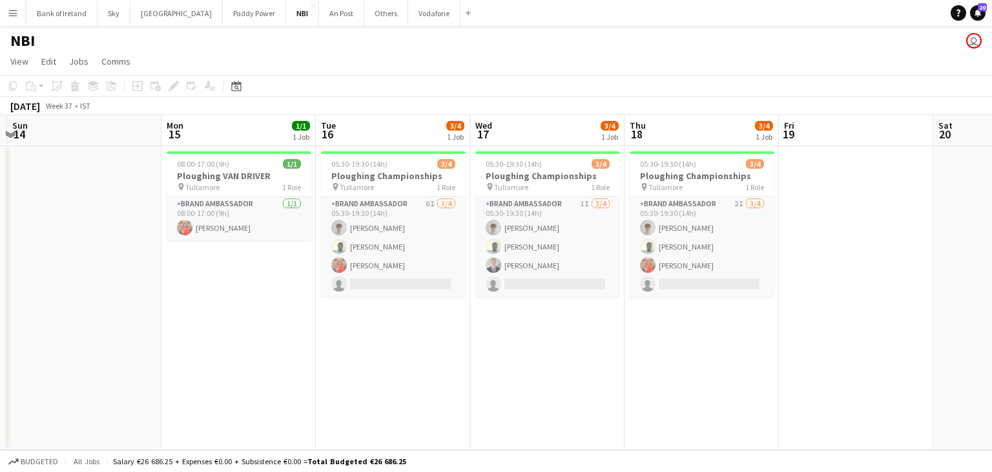
drag, startPoint x: 453, startPoint y: 275, endPoint x: 88, endPoint y: 307, distance: 367.1
click at [88, 307] on app-calendar-viewport "Wed 10 Thu 11 1/1 1 Job Fri 12 1/1 1 Job Sat 13 Sun 14 Mon 15 1/1 1 Job Tue 16 …" at bounding box center [496, 282] width 992 height 335
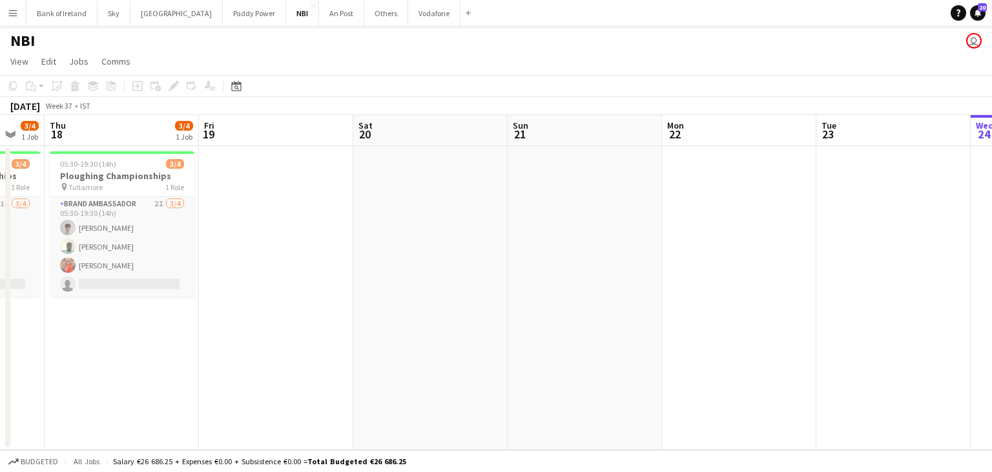
drag, startPoint x: 942, startPoint y: 229, endPoint x: 54, endPoint y: 344, distance: 895.6
click at [54, 344] on app-calendar-viewport "Mon 15 1/1 1 Job Tue 16 3/4 1 Job Wed 17 3/4 1 Job Thu 18 3/4 1 Job Fri 19 Sat …" at bounding box center [496, 282] width 992 height 335
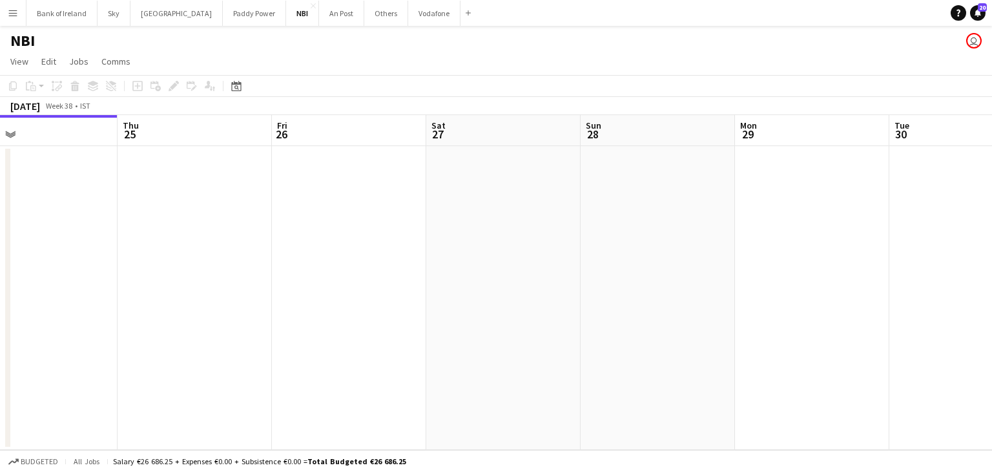
click at [0, 262] on app-calendar-viewport "Mon 22 Tue 23 Wed 24 Thu 25 Fri 26 Sat 27 Sun 28 Mon 29 Tue 30 Wed 1 Thu 2 Fri 3" at bounding box center [496, 282] width 992 height 335
drag, startPoint x: 800, startPoint y: 264, endPoint x: 200, endPoint y: 267, distance: 600.8
click at [224, 267] on app-calendar-viewport "Mon 22 Tue 23 Wed 24 Thu 25 Fri 26 Sat 27 Sun 28 Mon 29 Tue 30 Wed 1 Thu 2 Fri 3" at bounding box center [496, 282] width 992 height 335
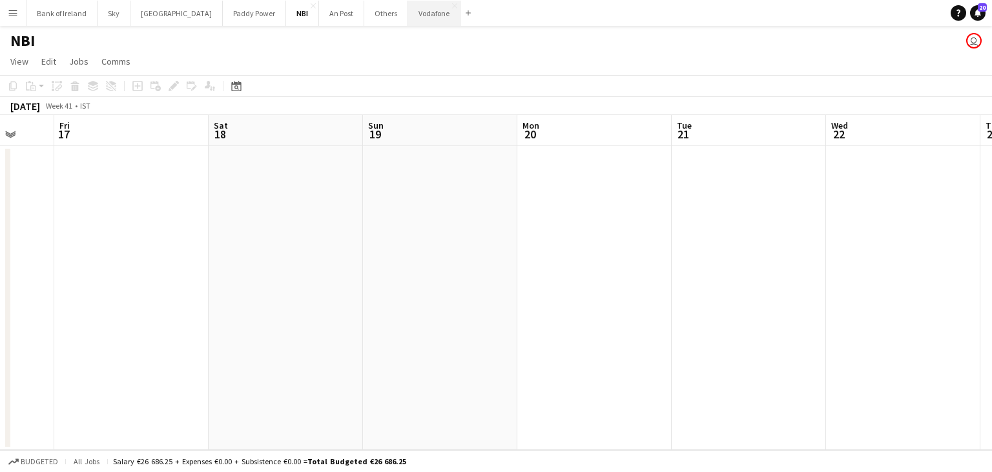
scroll to position [0, 313]
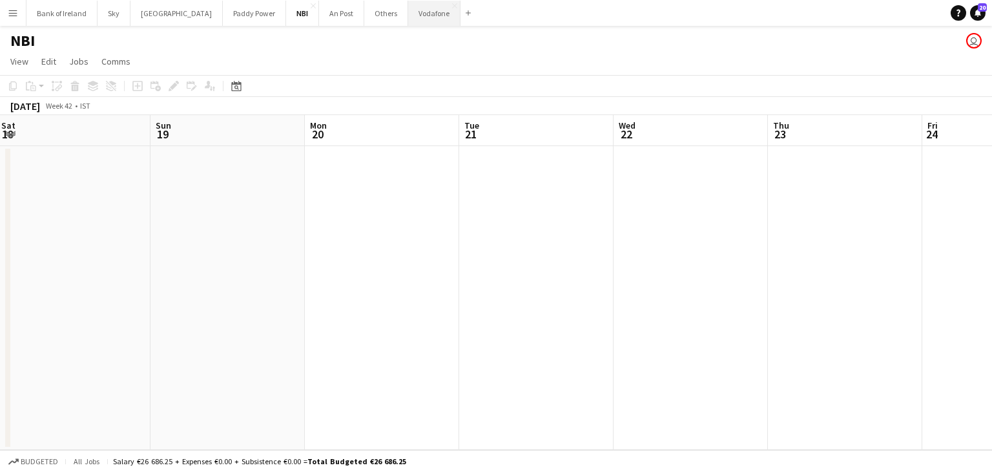
click at [408, 22] on button "Vodafone Close" at bounding box center [434, 13] width 52 height 25
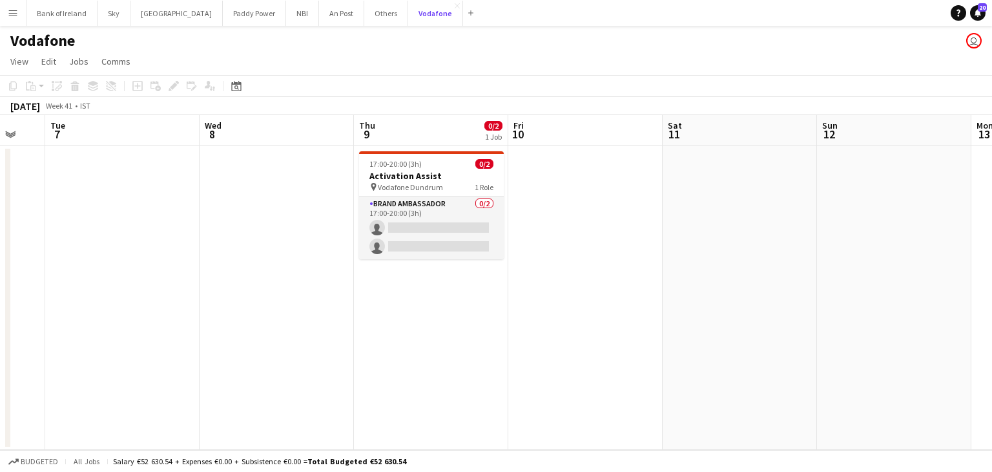
scroll to position [0, 261]
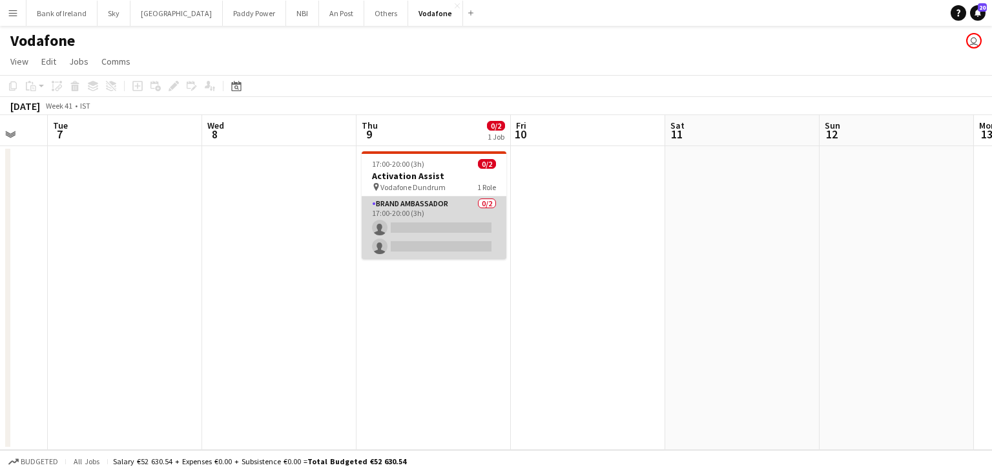
click at [491, 224] on app-card-role "Brand Ambassador 0/2 17:00-20:00 (3h) single-neutral-actions single-neutral-act…" at bounding box center [434, 227] width 145 height 63
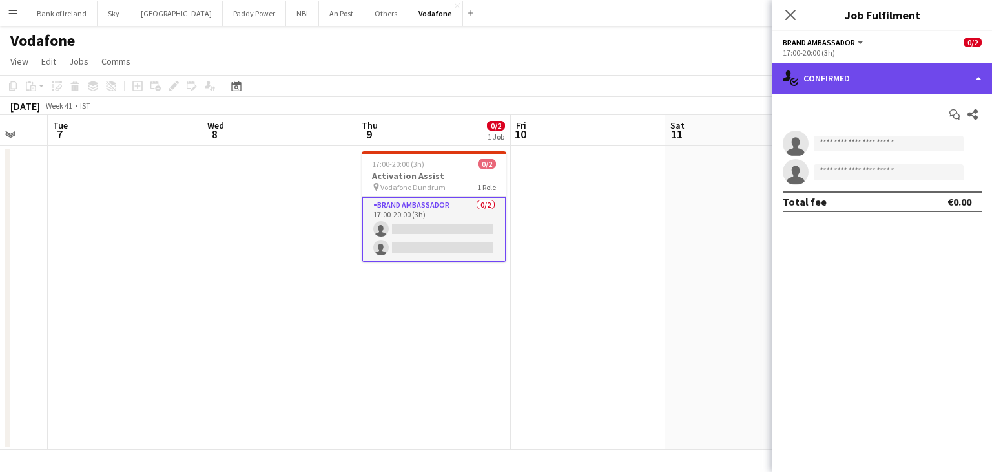
click at [831, 80] on div "single-neutral-actions-check-2 Confirmed" at bounding box center [883, 78] width 220 height 31
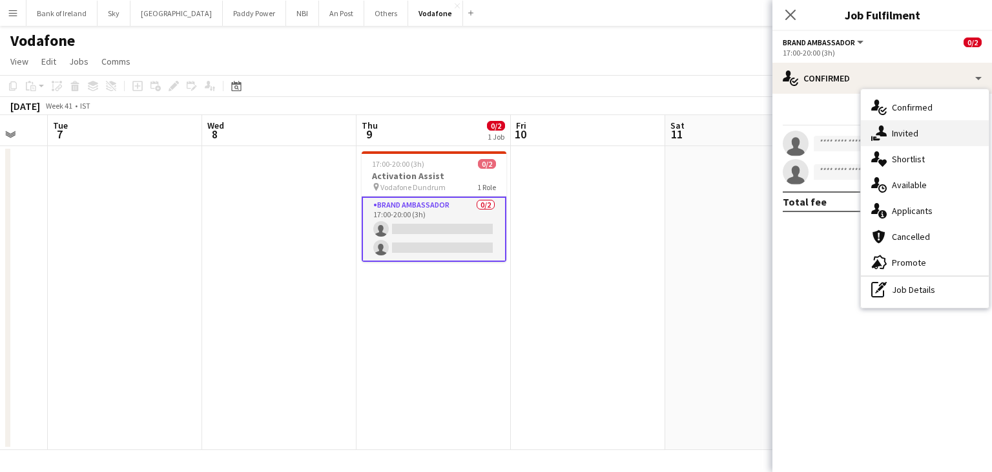
click at [899, 139] on div "single-neutral-actions-share-1 Invited" at bounding box center [925, 133] width 128 height 26
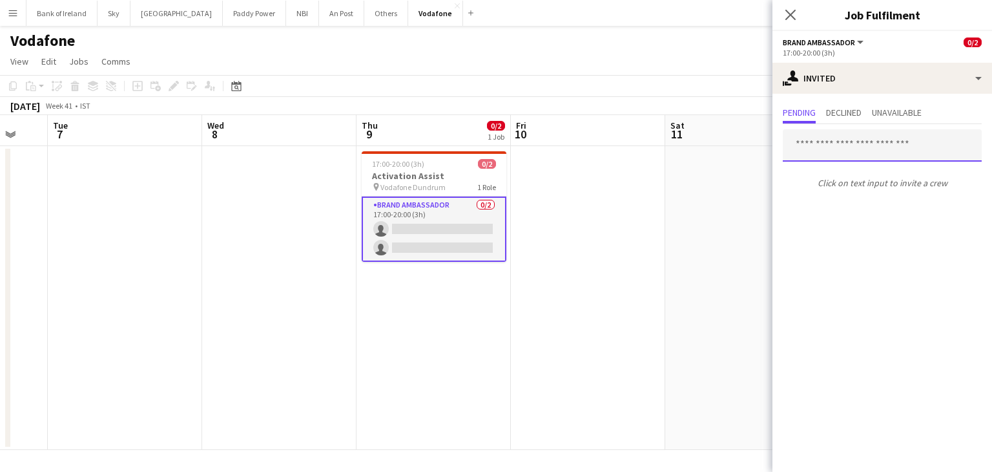
click at [893, 149] on input "text" at bounding box center [882, 145] width 199 height 32
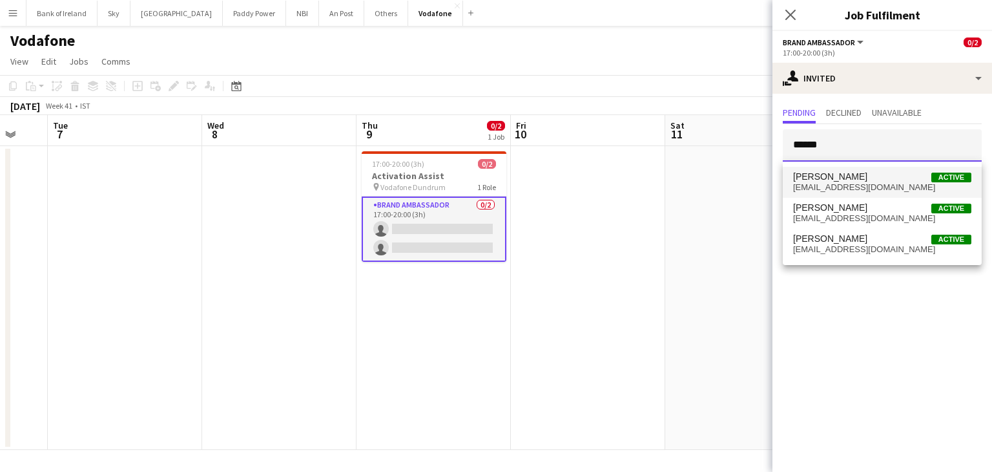
type input "******"
click at [843, 175] on span "[PERSON_NAME]" at bounding box center [830, 176] width 74 height 11
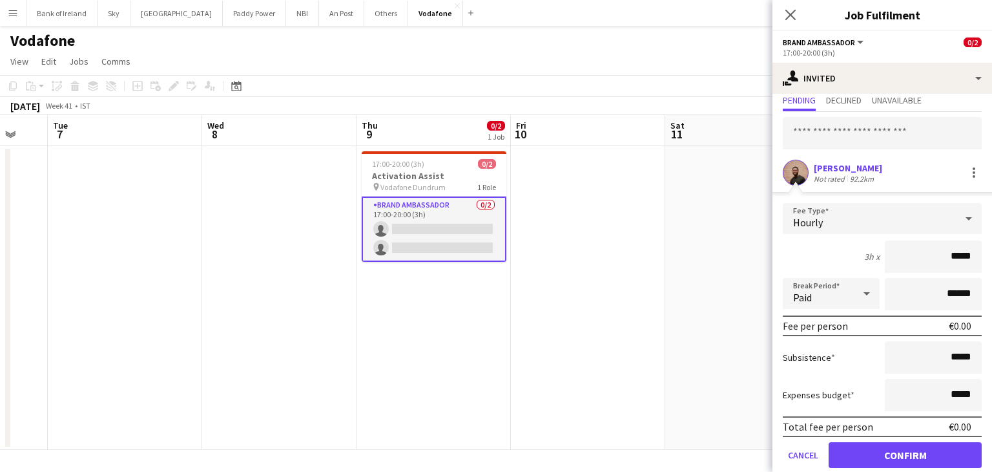
scroll to position [57, 0]
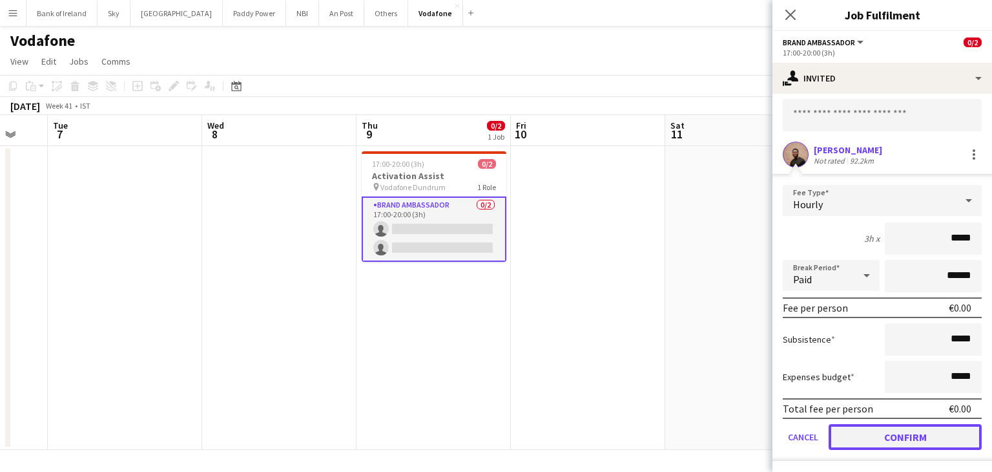
click at [860, 428] on button "Confirm" at bounding box center [905, 437] width 153 height 26
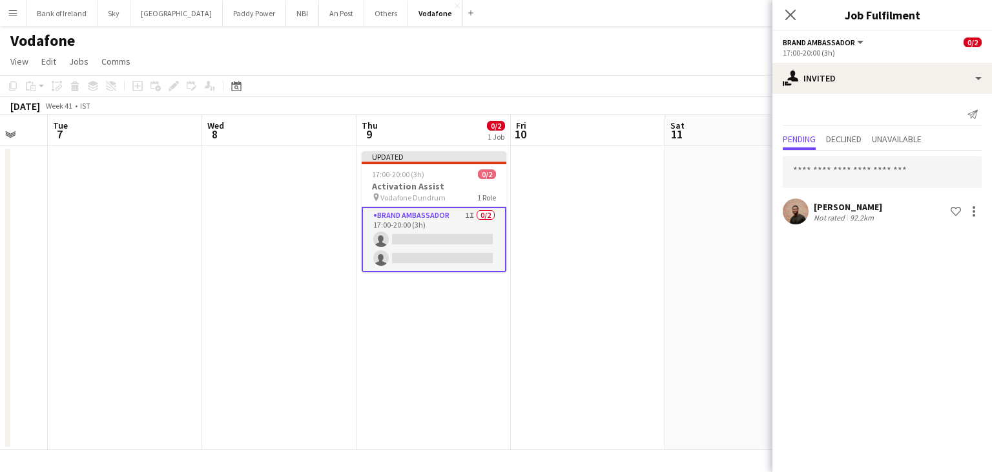
scroll to position [0, 0]
click at [829, 176] on input "text" at bounding box center [882, 172] width 199 height 32
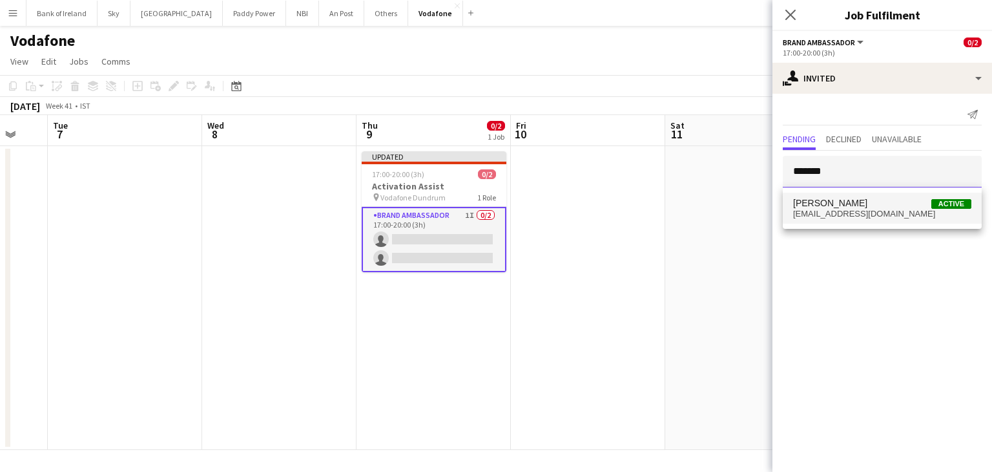
type input "*******"
click at [832, 214] on span "[EMAIL_ADDRESS][DOMAIN_NAME]" at bounding box center [882, 214] width 178 height 10
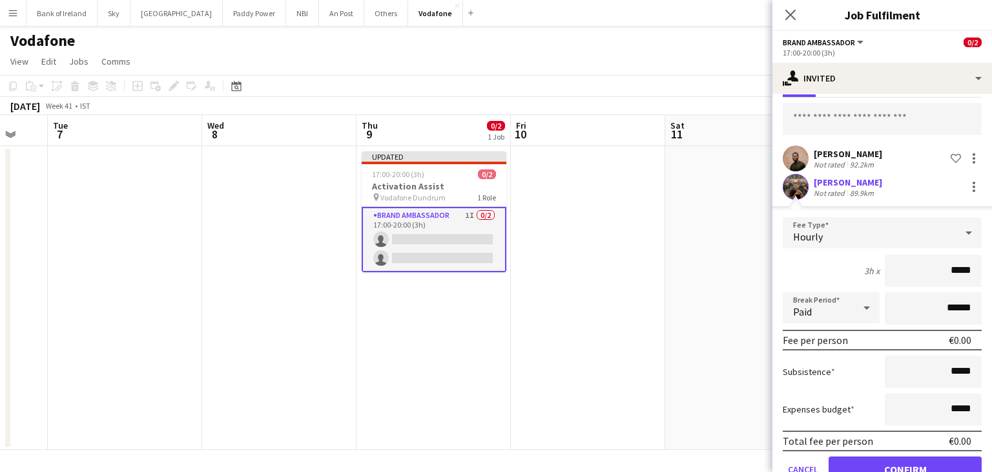
scroll to position [85, 0]
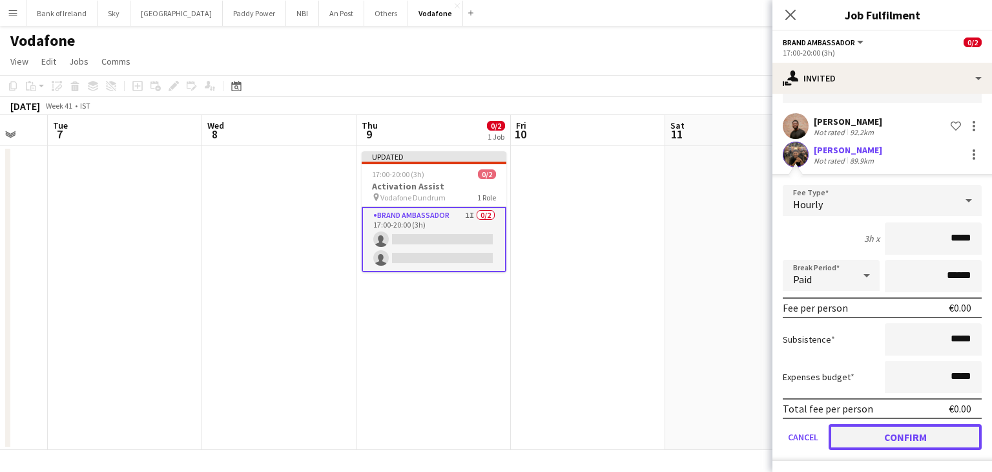
click at [868, 430] on button "Confirm" at bounding box center [905, 437] width 153 height 26
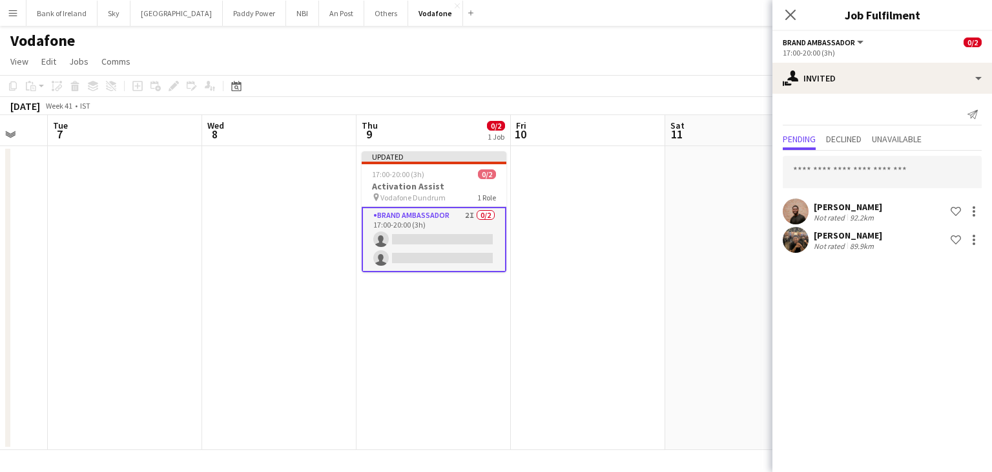
scroll to position [0, 0]
click at [618, 296] on app-date-cell at bounding box center [588, 298] width 154 height 304
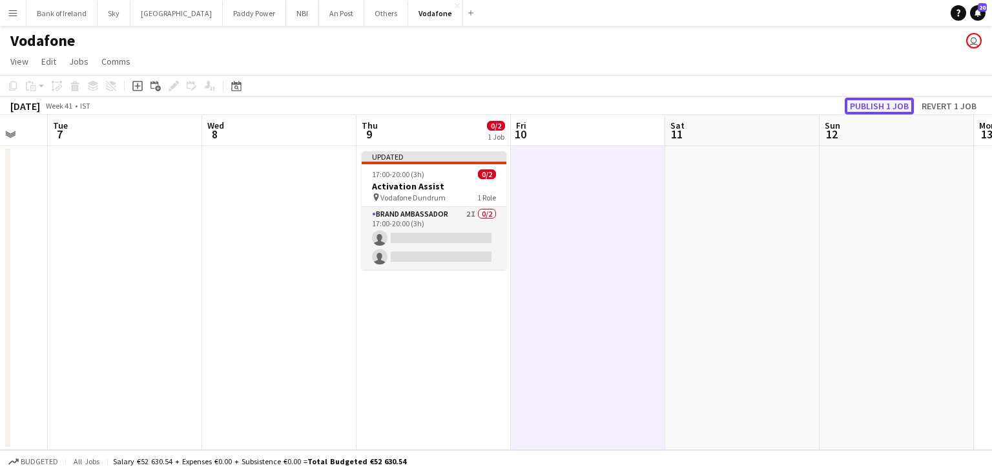
click at [901, 112] on button "Publish 1 job" at bounding box center [879, 106] width 69 height 17
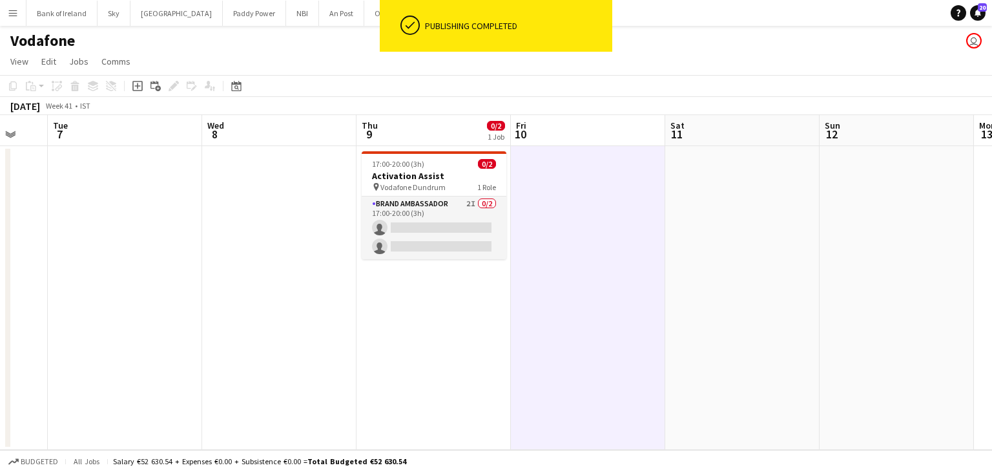
click at [167, 279] on app-date-cell at bounding box center [125, 298] width 154 height 304
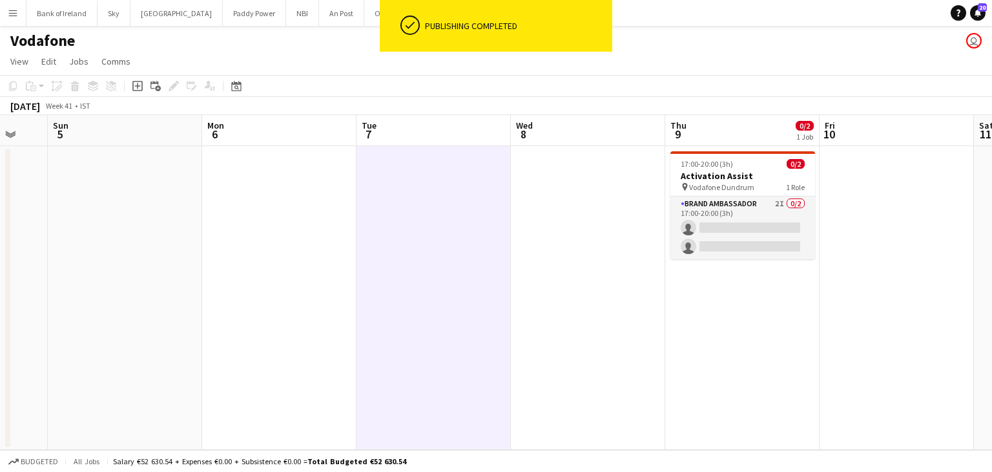
scroll to position [0, 377]
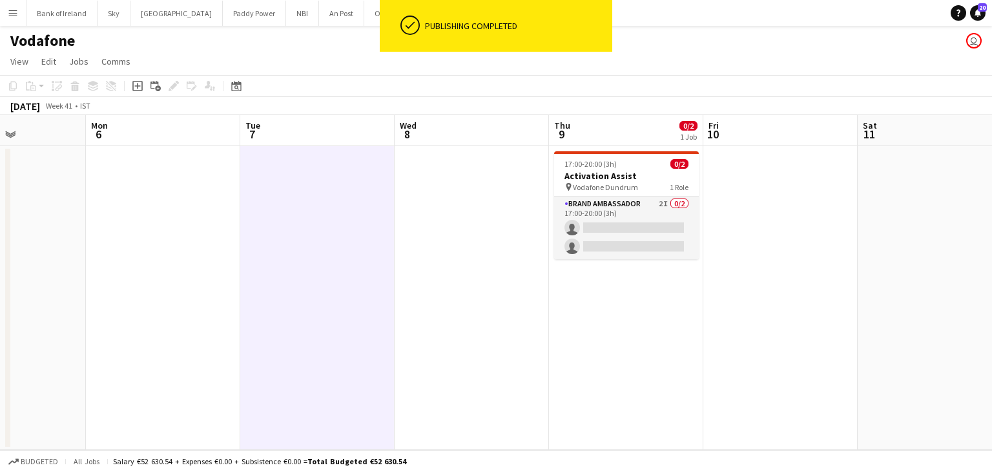
drag, startPoint x: 366, startPoint y: 258, endPoint x: 992, endPoint y: 218, distance: 627.3
click at [992, 218] on app-calendar-viewport "Fri 3 Sat 4 Sun 5 Mon 6 Tue 7 Wed 8 Thu 9 0/2 1 Job Fri 10 Sat 11 Sun 12 Mon 13…" at bounding box center [496, 282] width 992 height 335
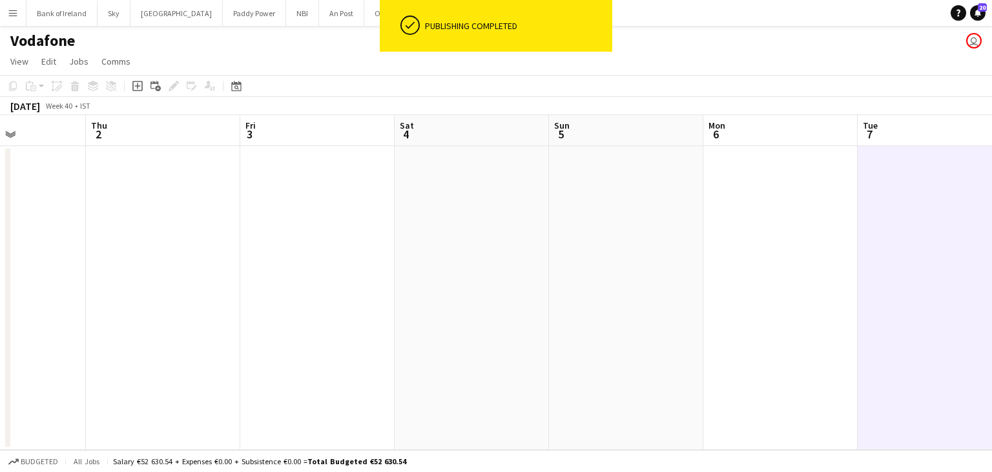
click at [314, 26] on div "Vodafone user" at bounding box center [496, 38] width 992 height 25
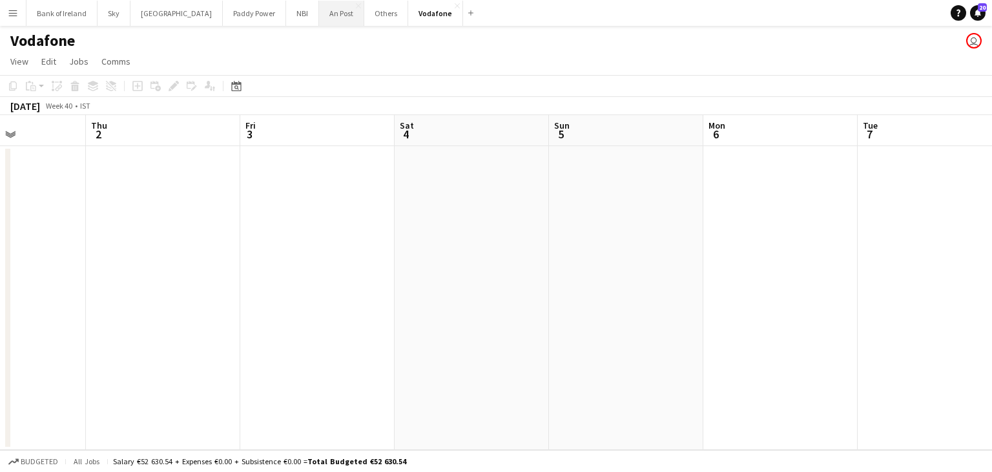
click at [319, 21] on button "An Post Close" at bounding box center [341, 13] width 45 height 25
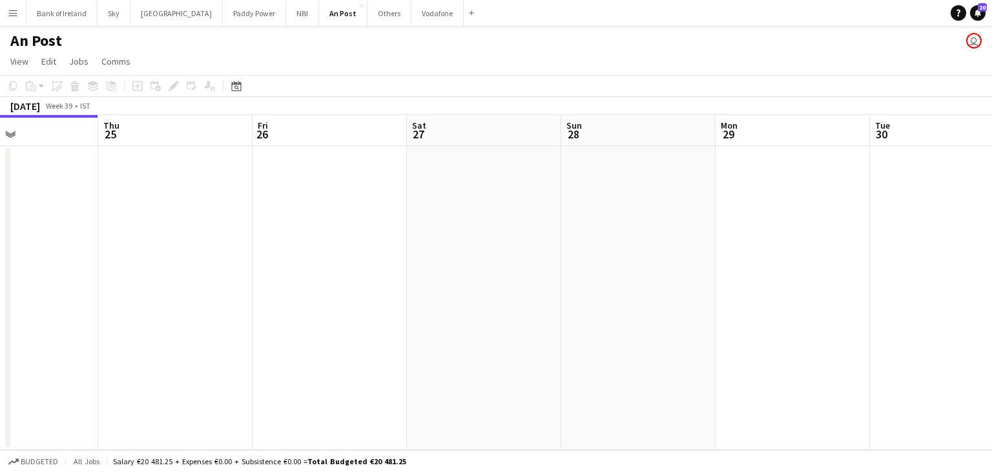
drag, startPoint x: 388, startPoint y: 216, endPoint x: 0, endPoint y: 253, distance: 389.3
click at [0, 253] on app-calendar-viewport "Sun 21 Mon 22 Tue 23 Wed 24 Thu 25 Fri 26 Sat 27 Sun 28 Mon 29 Tue 30 Wed 1 Thu…" at bounding box center [496, 282] width 992 height 335
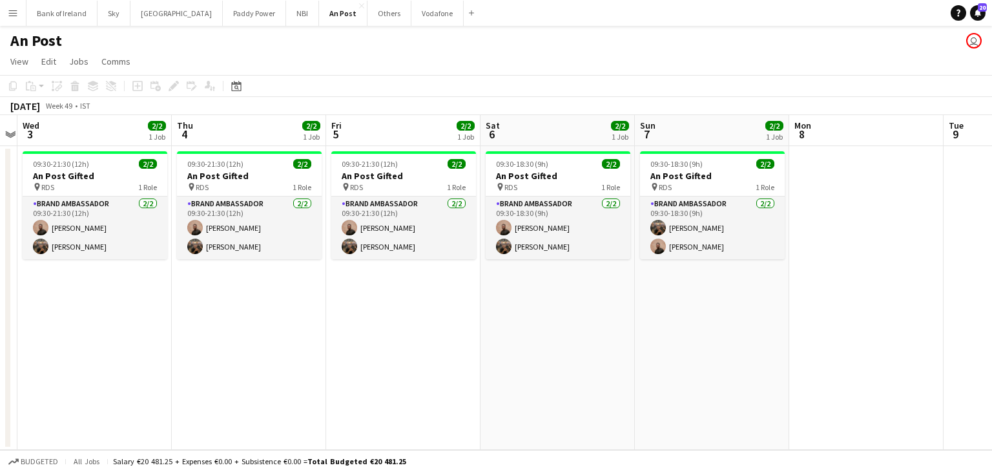
scroll to position [0, 608]
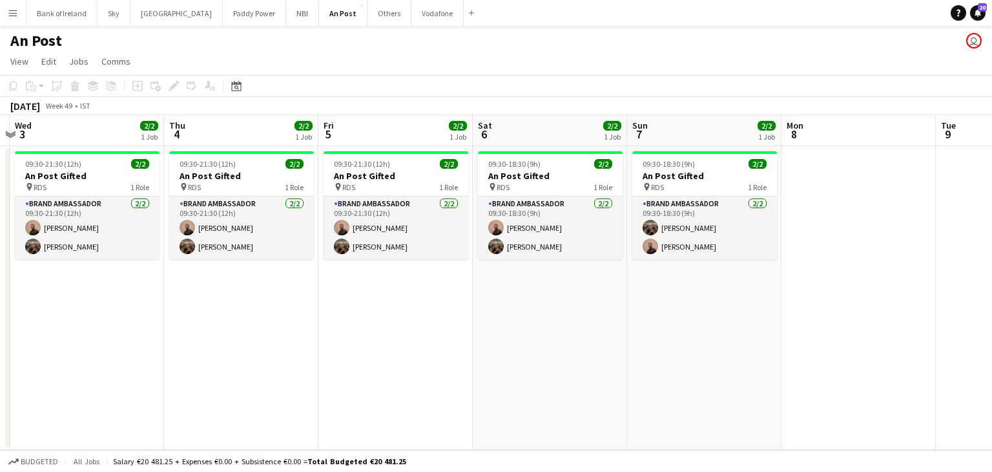
drag, startPoint x: 352, startPoint y: 14, endPoint x: 906, endPoint y: 172, distance: 576.6
click at [914, 172] on app-date-cell at bounding box center [859, 298] width 154 height 304
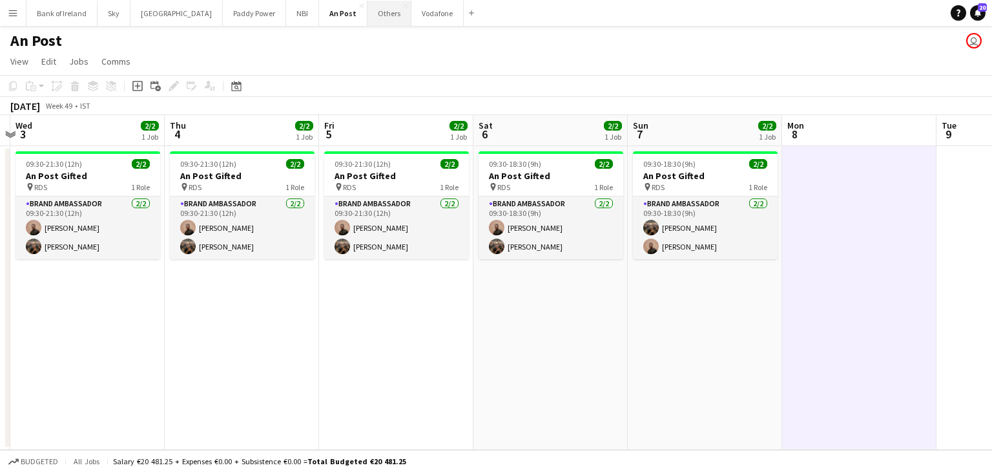
click at [368, 11] on button "Others Close" at bounding box center [390, 13] width 44 height 25
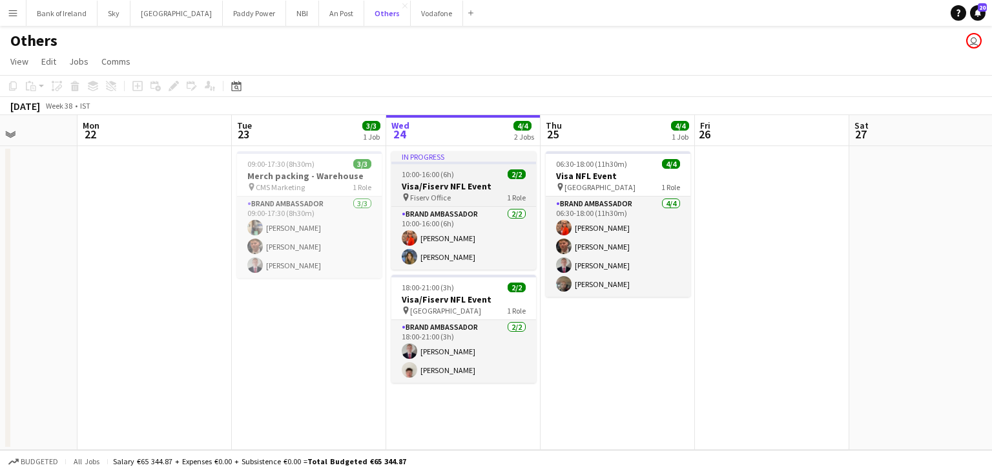
scroll to position [0, 385]
click at [286, 14] on button "NBI Close" at bounding box center [302, 13] width 33 height 25
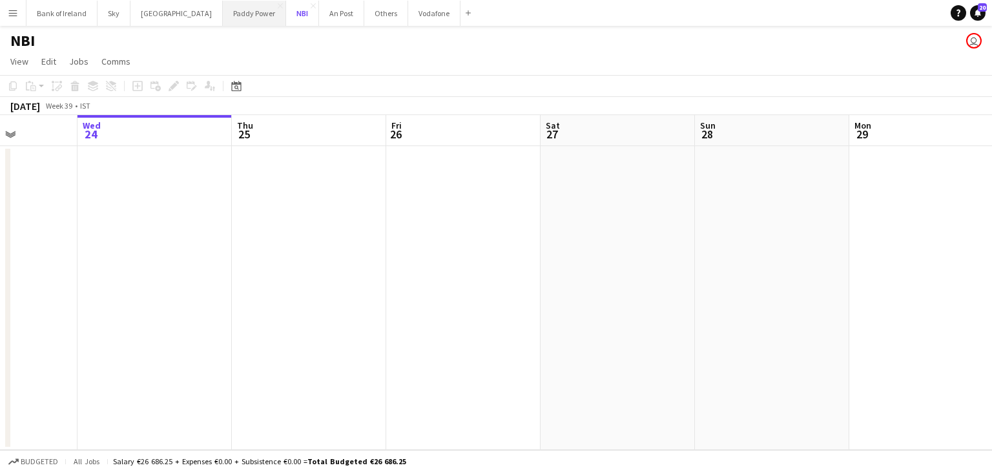
scroll to position [0, 383]
click at [223, 19] on button "Paddy Power Close" at bounding box center [254, 13] width 63 height 25
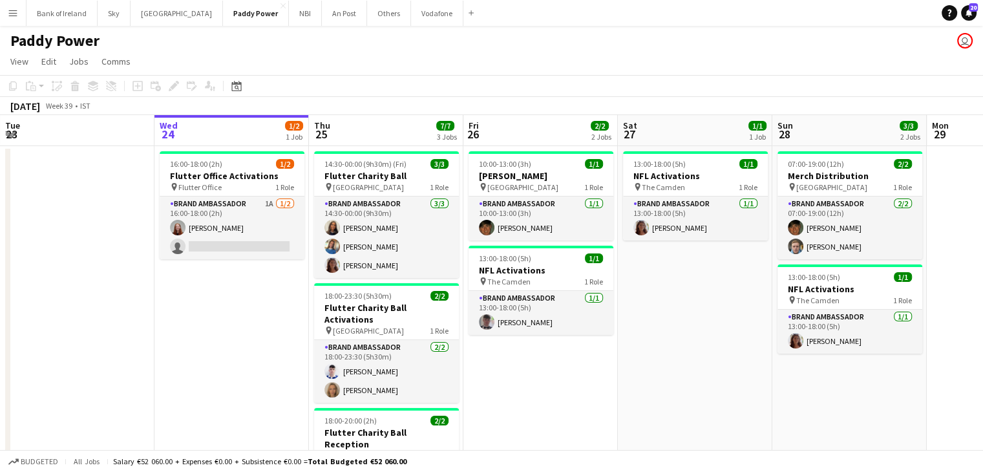
click at [55, 213] on app-date-cell at bounding box center [77, 351] width 154 height 410
